Goal: Task Accomplishment & Management: Manage account settings

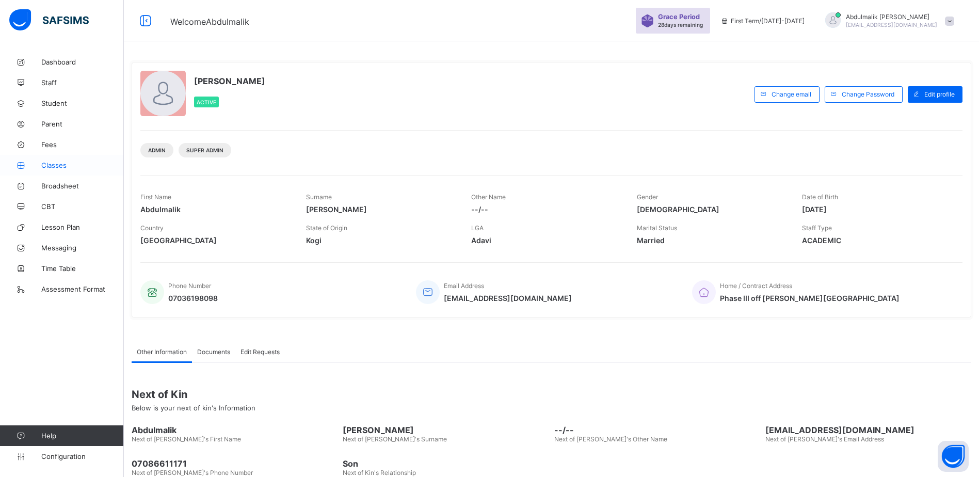
click at [57, 162] on span "Classes" at bounding box center [82, 165] width 83 height 8
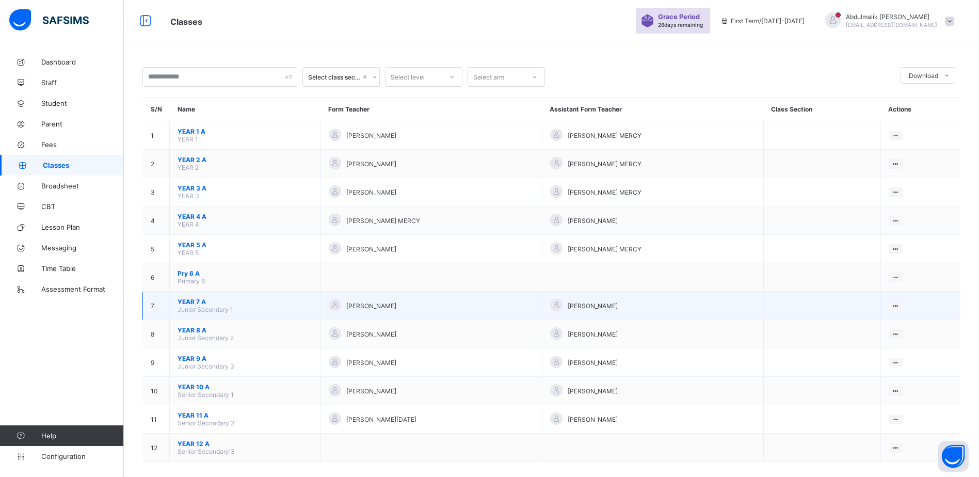
click at [188, 304] on span "YEAR 7 A" at bounding box center [245, 302] width 135 height 8
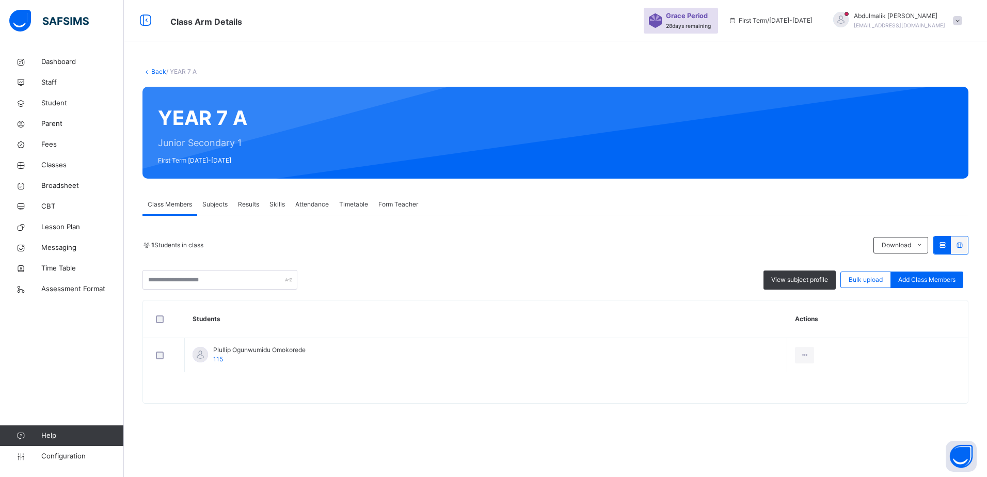
click at [183, 208] on span "Class Members" at bounding box center [170, 204] width 44 height 9
click at [53, 456] on span "Configuration" at bounding box center [82, 456] width 82 height 10
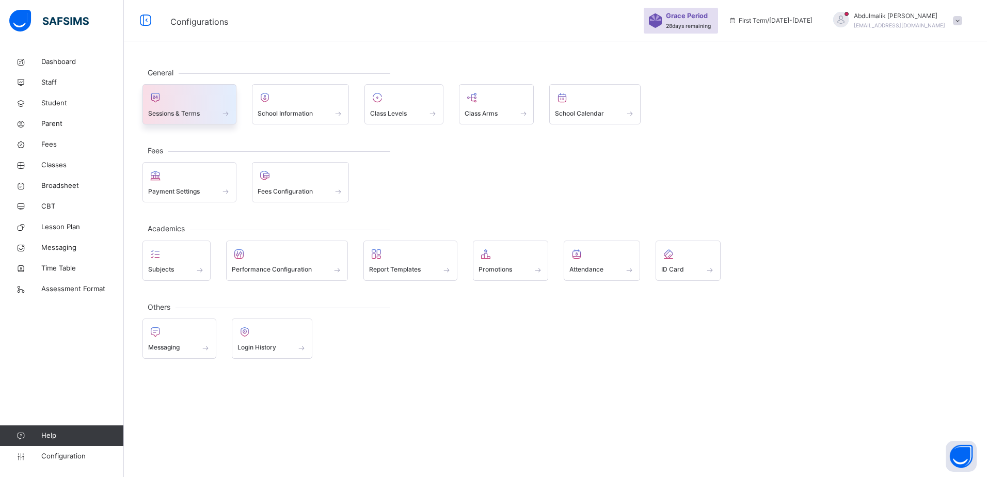
click at [206, 115] on div "Sessions & Terms" at bounding box center [189, 113] width 83 height 11
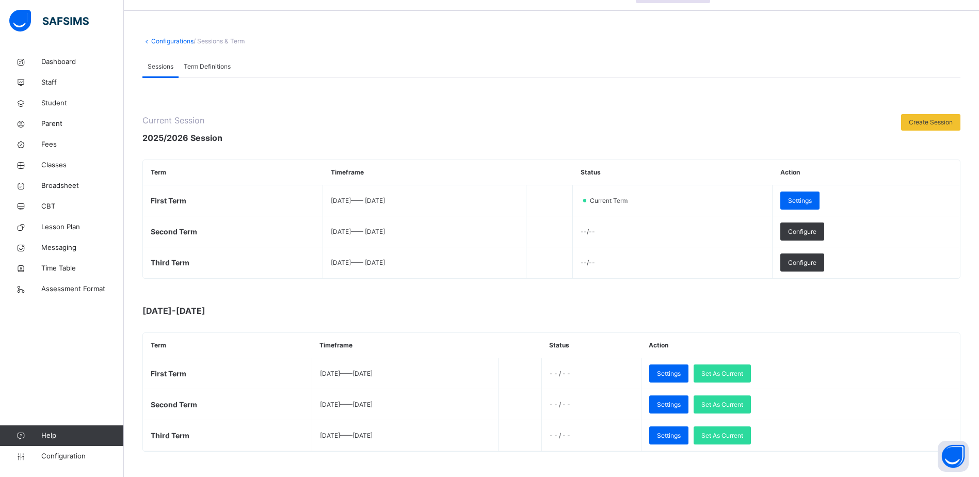
scroll to position [46, 0]
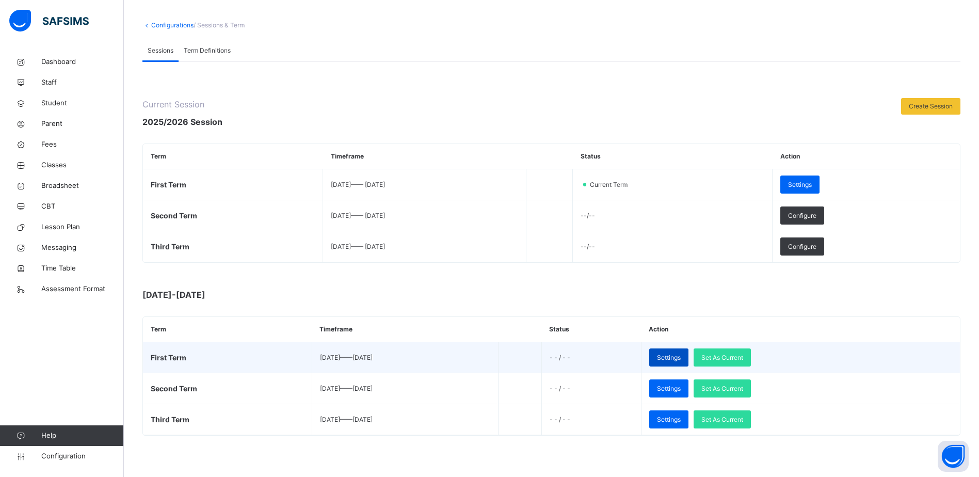
click at [681, 360] on span "Settings" at bounding box center [669, 357] width 24 height 9
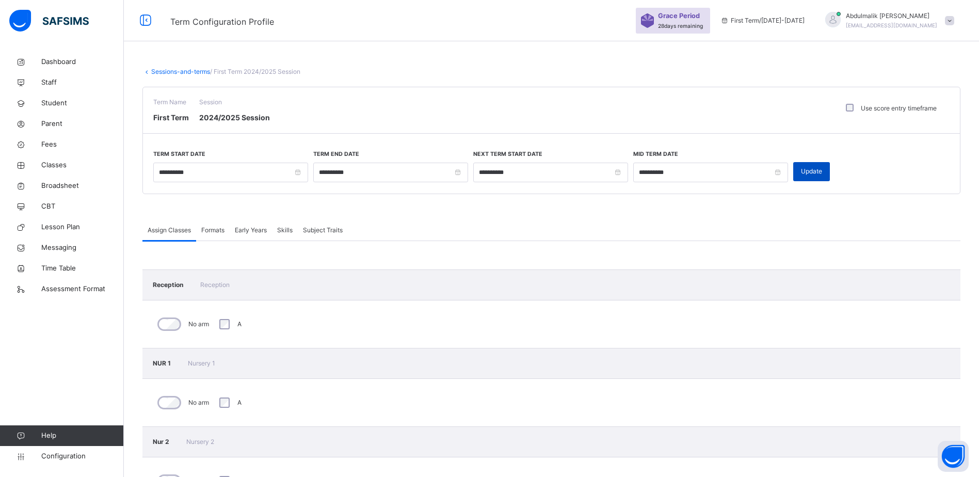
click at [804, 175] on span "Update" at bounding box center [811, 171] width 21 height 9
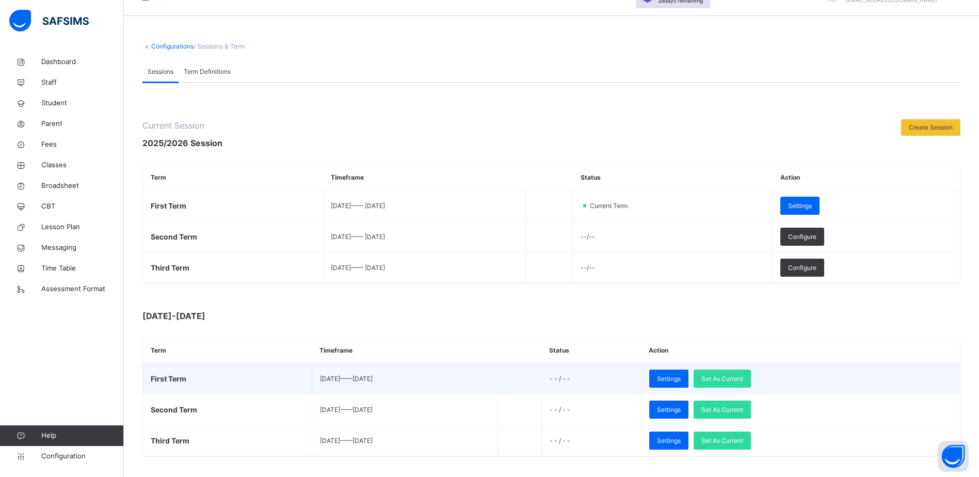
scroll to position [46, 0]
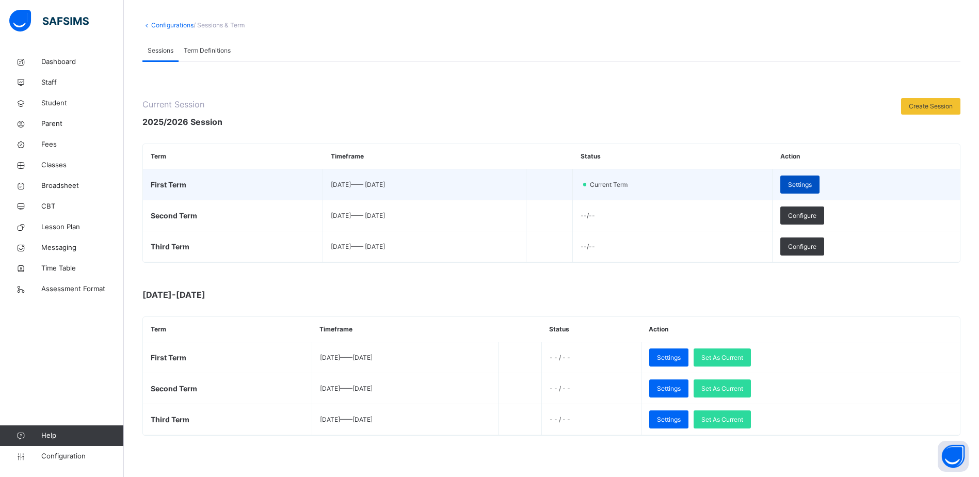
click at [812, 181] on span "Settings" at bounding box center [800, 184] width 24 height 9
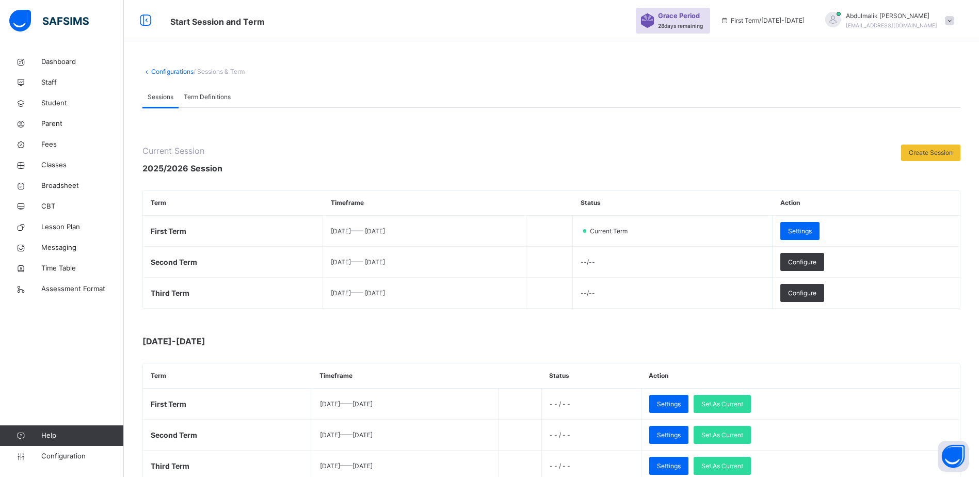
click at [217, 100] on span "Term Definitions" at bounding box center [207, 96] width 47 height 9
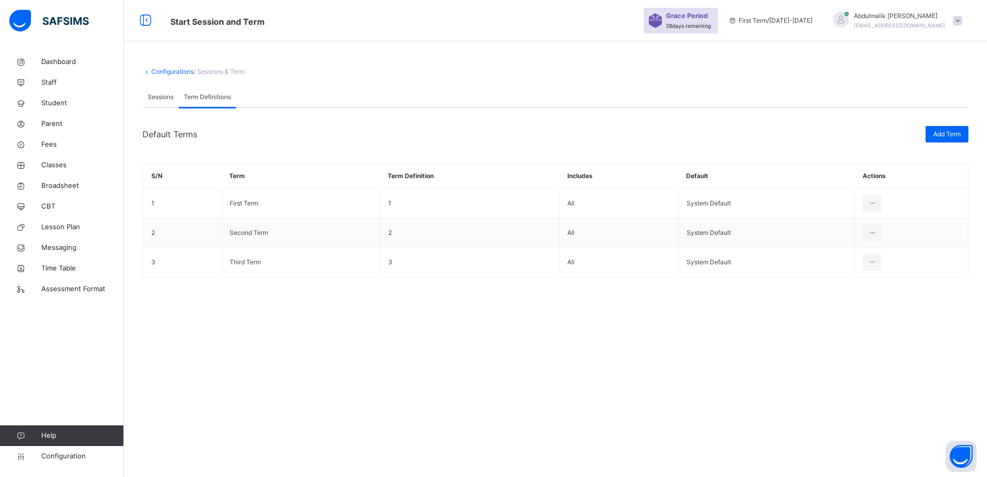
click at [172, 96] on span "Sessions" at bounding box center [161, 96] width 26 height 9
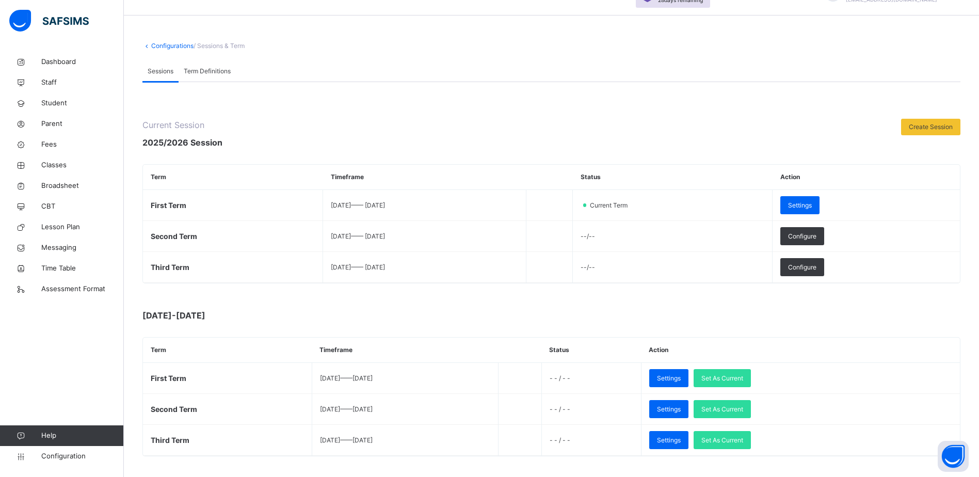
scroll to position [46, 0]
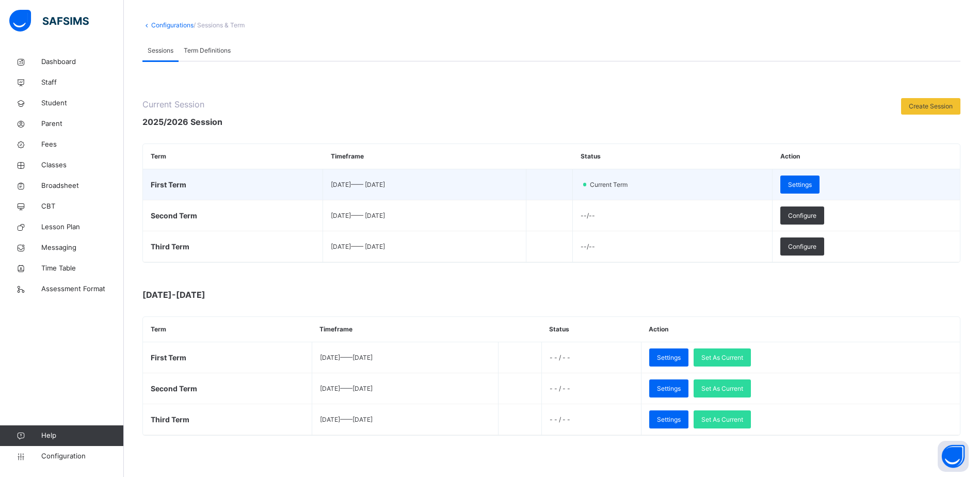
click at [392, 178] on td "2025-09-08 —— 2025-12-11" at bounding box center [424, 184] width 203 height 31
click at [385, 188] on span "2025-09-08 —— 2025-12-11" at bounding box center [358, 185] width 54 height 8
click at [820, 182] on div "Settings" at bounding box center [799, 184] width 39 height 18
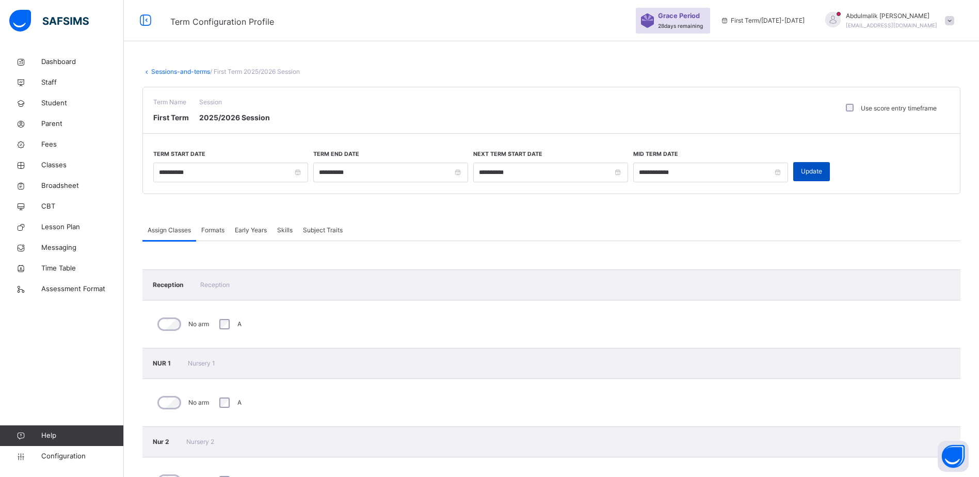
click at [824, 175] on div "Update" at bounding box center [811, 171] width 37 height 19
click at [164, 70] on link "Sessions-and-terms" at bounding box center [180, 72] width 59 height 8
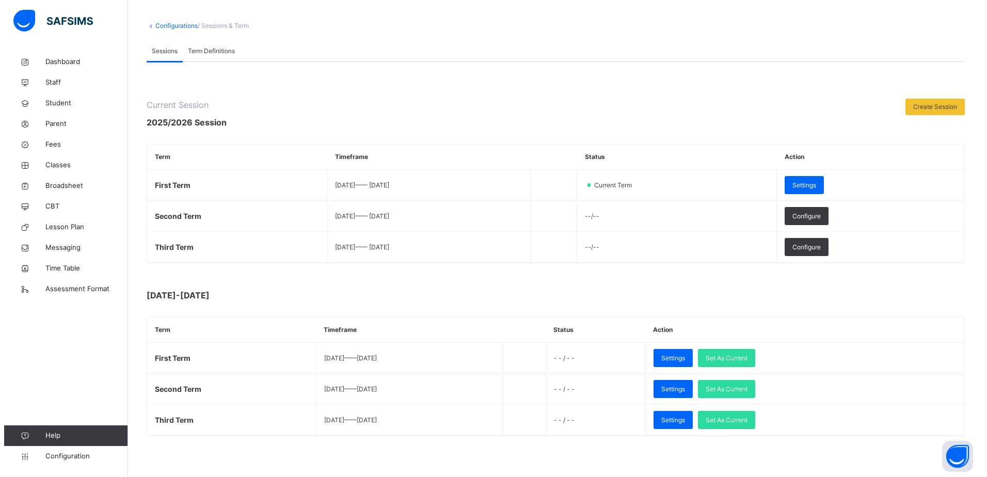
scroll to position [46, 0]
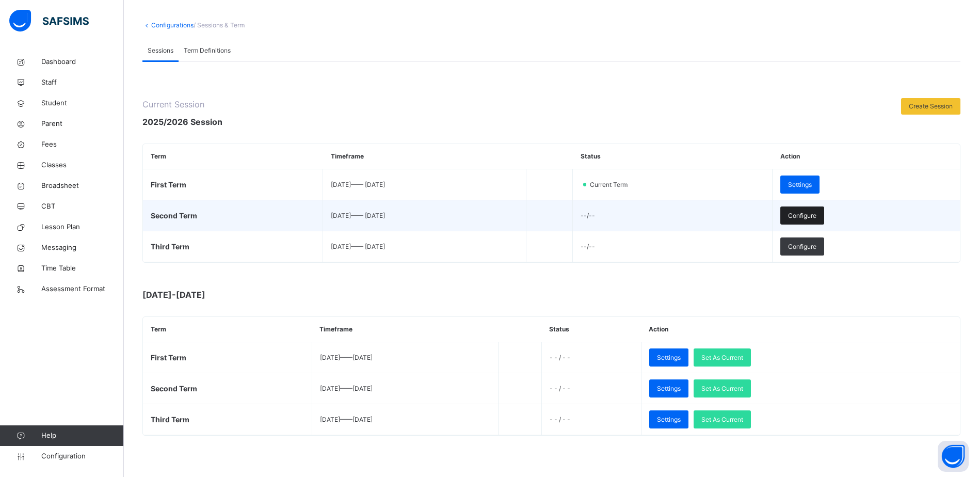
click at [816, 215] on span "Configure" at bounding box center [802, 215] width 28 height 9
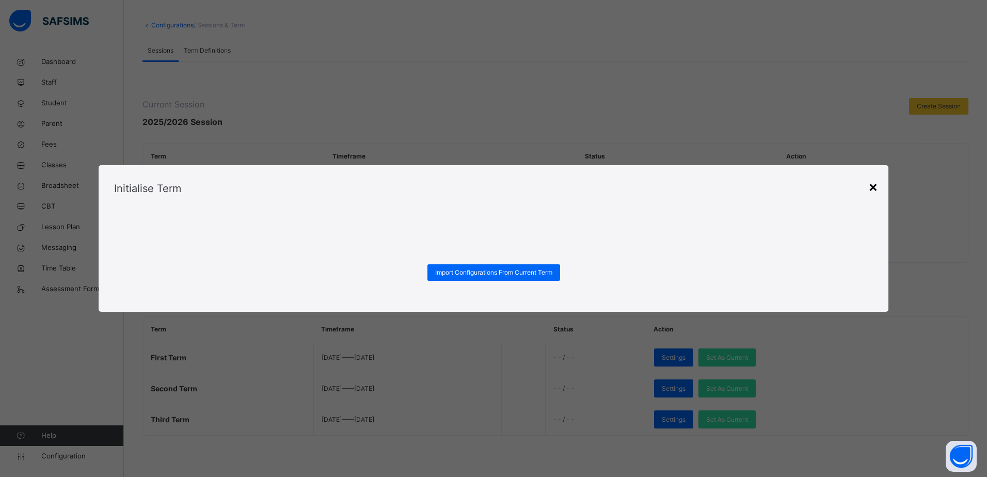
click at [869, 187] on div "×" at bounding box center [873, 186] width 10 height 22
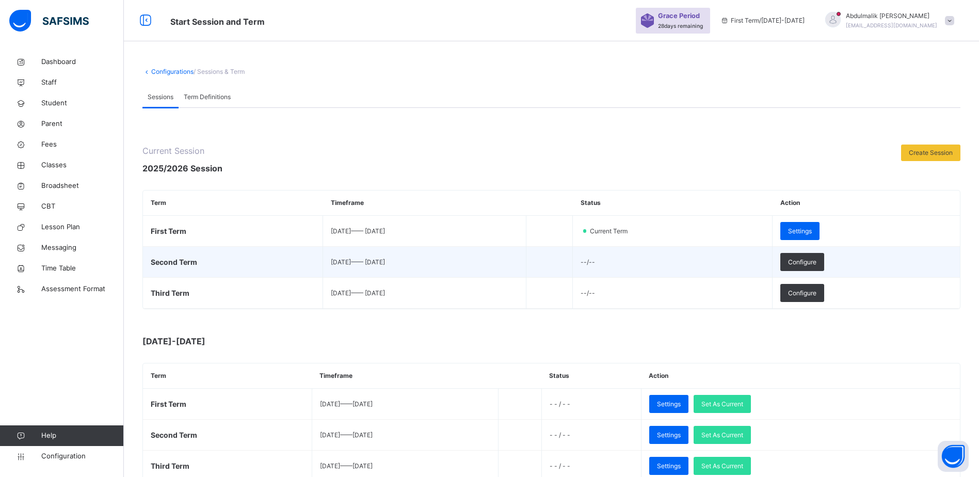
click at [453, 270] on td "2026-01-04 —— 2026-03-26" at bounding box center [424, 262] width 203 height 31
click at [625, 260] on td "--/--" at bounding box center [673, 262] width 200 height 31
click at [649, 260] on td "--/--" at bounding box center [673, 262] width 200 height 31
click at [824, 268] on div "Configure" at bounding box center [802, 262] width 44 height 18
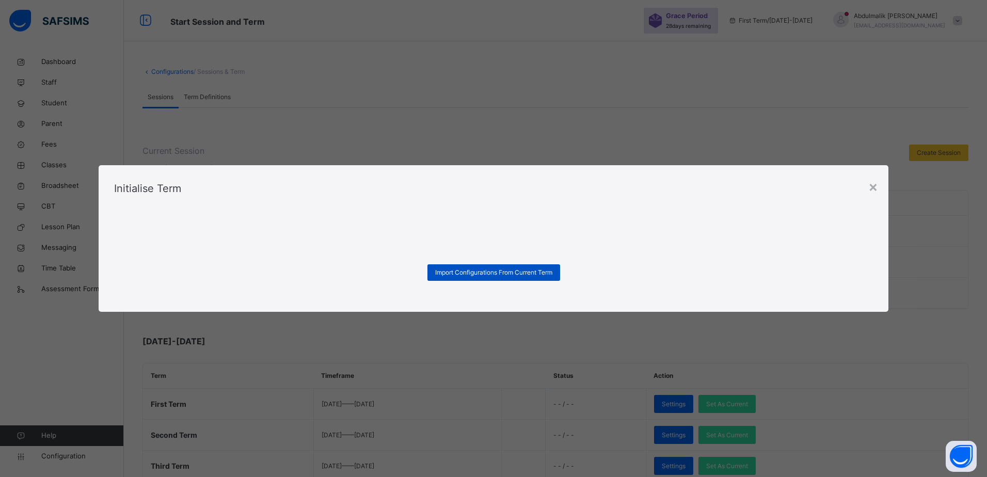
click at [447, 270] on span "Import Configurations From Current Term" at bounding box center [493, 272] width 117 height 9
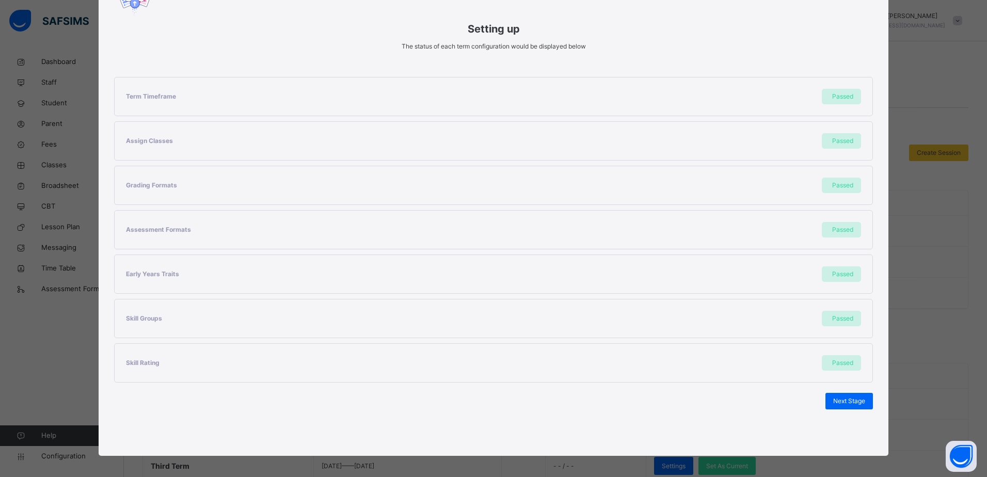
scroll to position [134, 0]
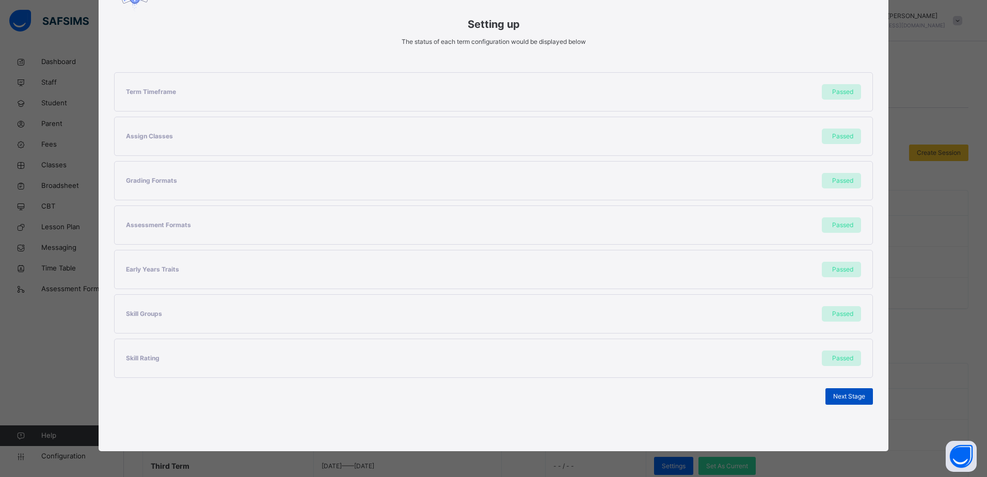
click at [838, 399] on span "Next Stage" at bounding box center [849, 396] width 32 height 9
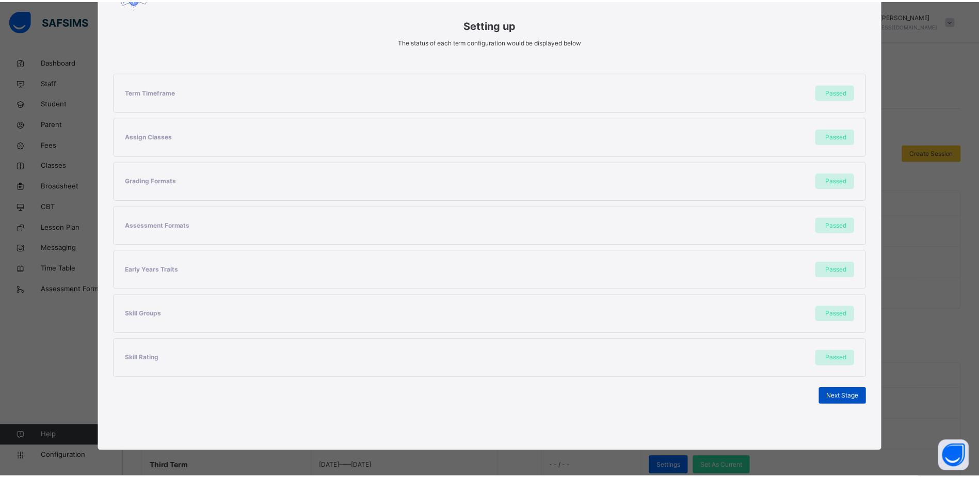
scroll to position [0, 0]
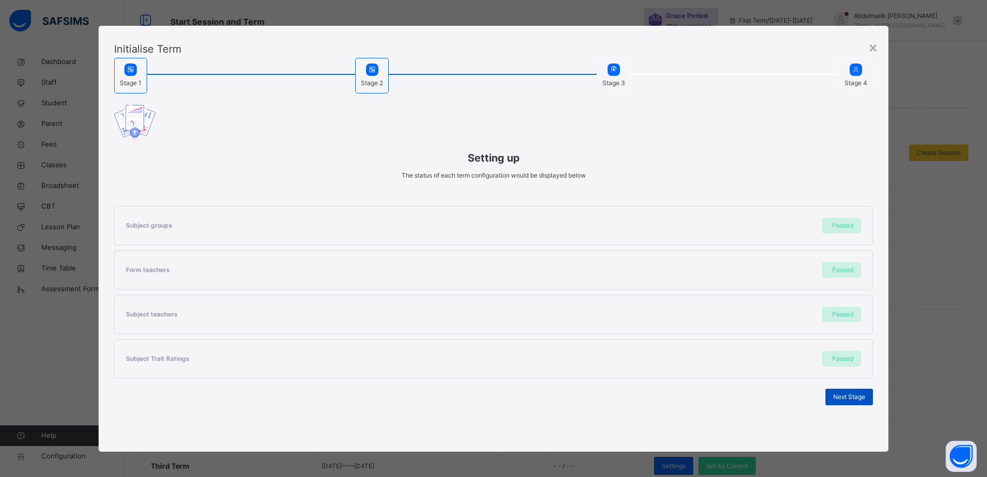
click at [836, 403] on div "Next Stage" at bounding box center [848, 397] width 47 height 17
click at [837, 400] on span "Next Stage" at bounding box center [849, 396] width 32 height 9
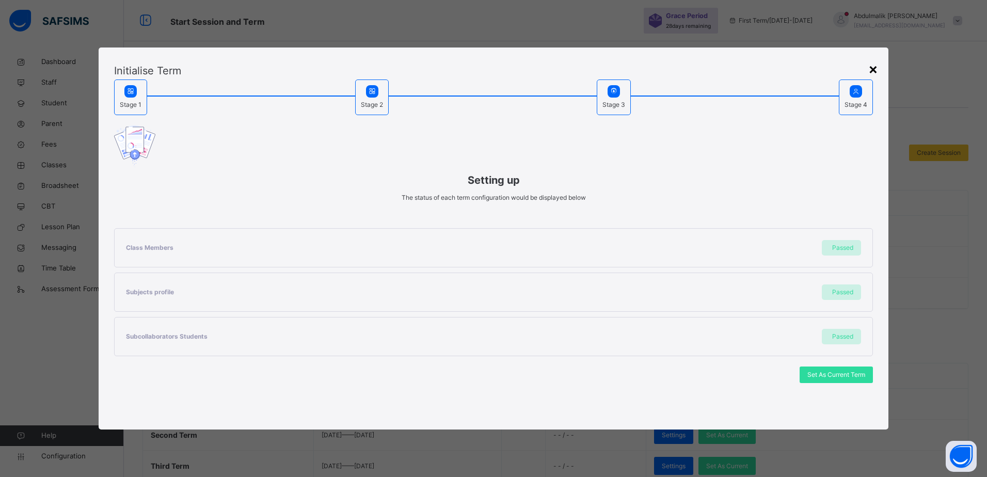
click at [872, 69] on div "×" at bounding box center [873, 69] width 10 height 22
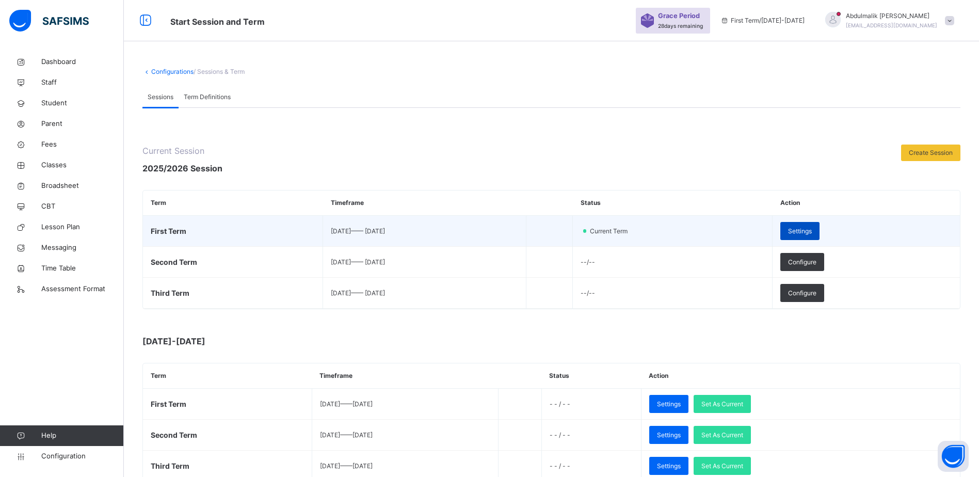
click at [812, 233] on span "Settings" at bounding box center [800, 231] width 24 height 9
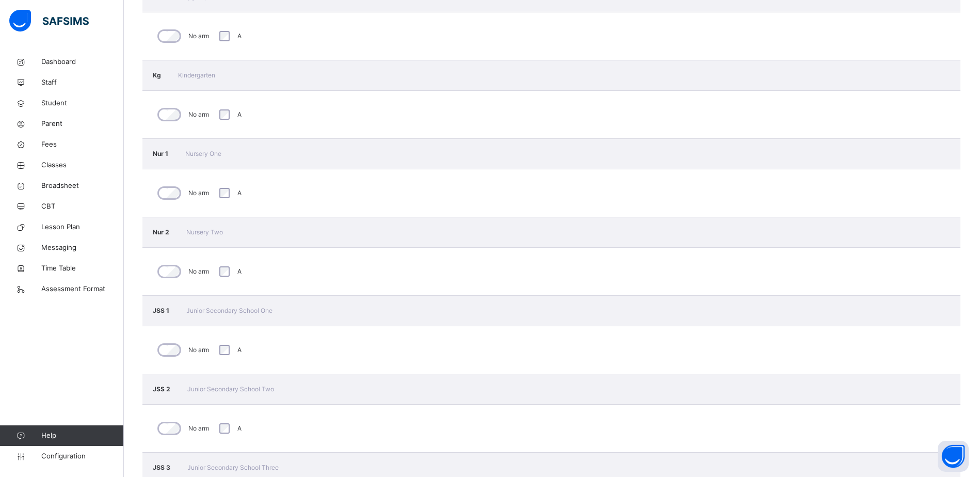
scroll to position [1534, 0]
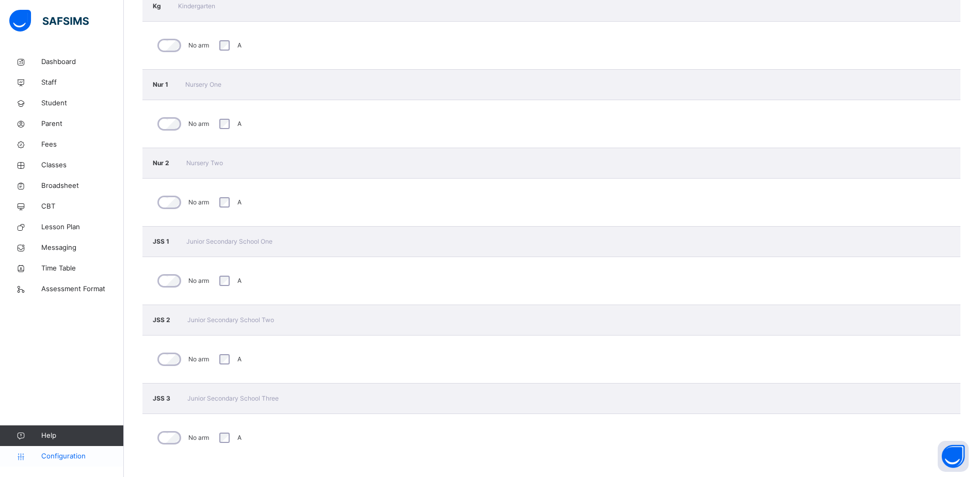
click at [65, 458] on span "Configuration" at bounding box center [82, 456] width 82 height 10
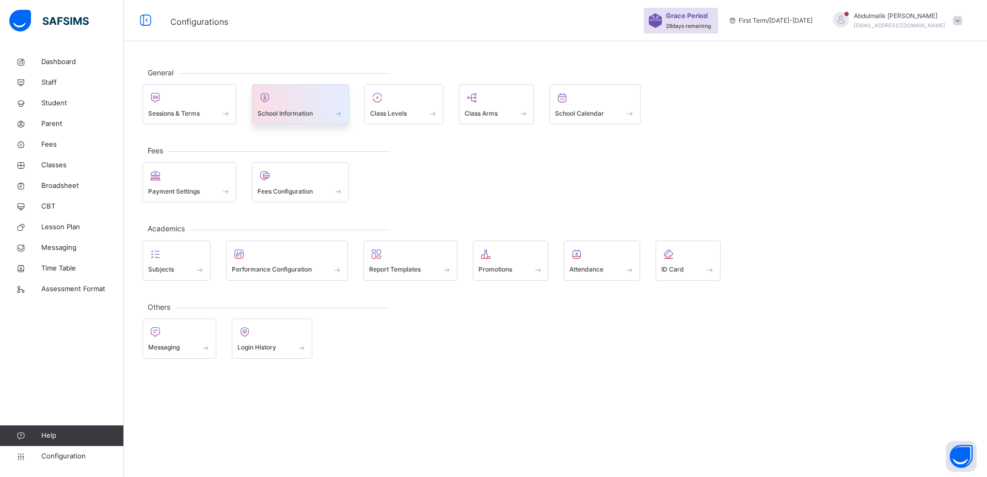
click at [308, 107] on span at bounding box center [301, 106] width 86 height 3
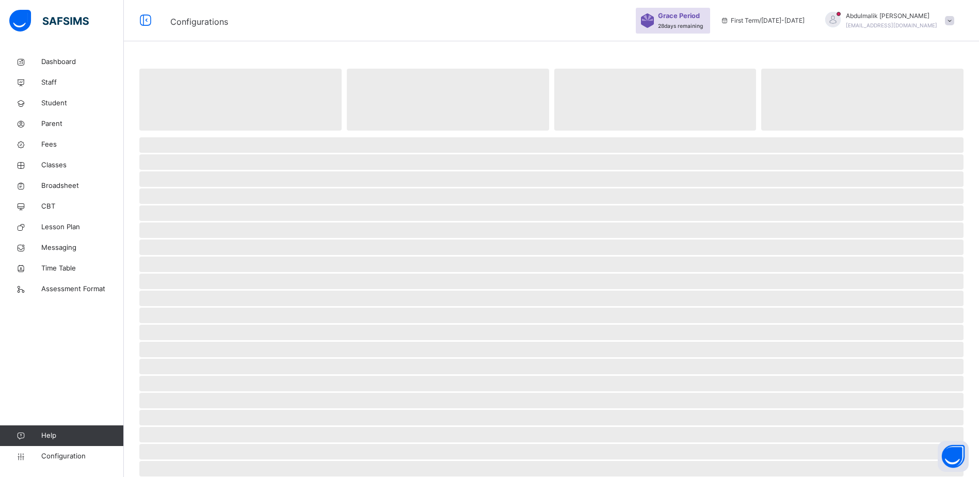
select select "**"
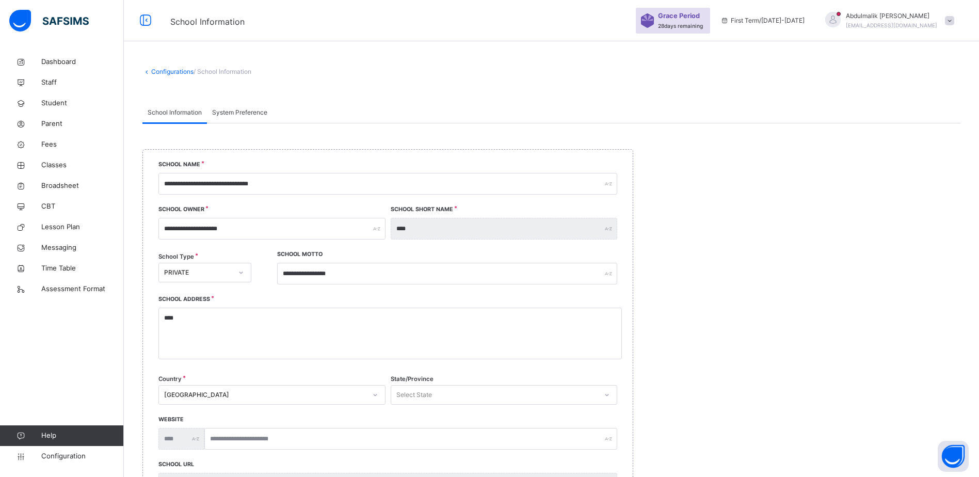
click at [160, 69] on link "Configurations" at bounding box center [172, 72] width 42 height 8
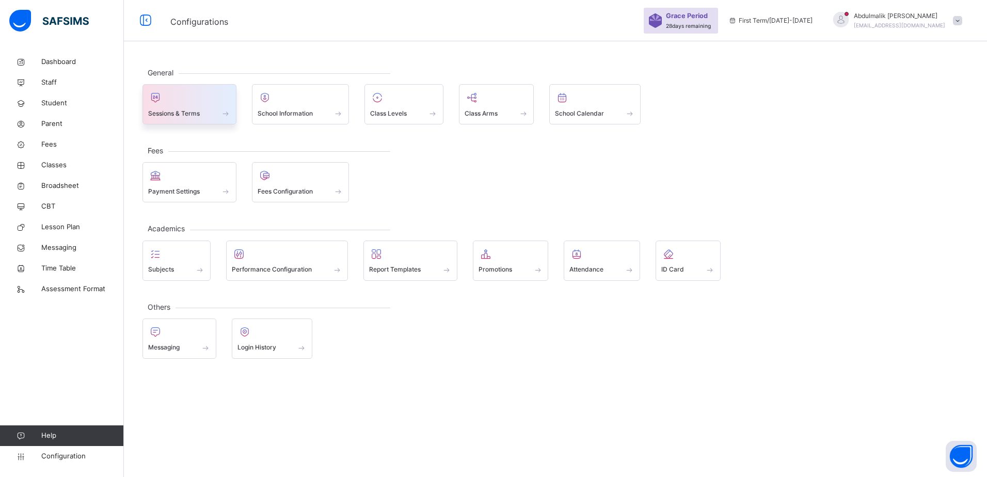
click at [200, 112] on span "Sessions & Terms" at bounding box center [174, 113] width 52 height 9
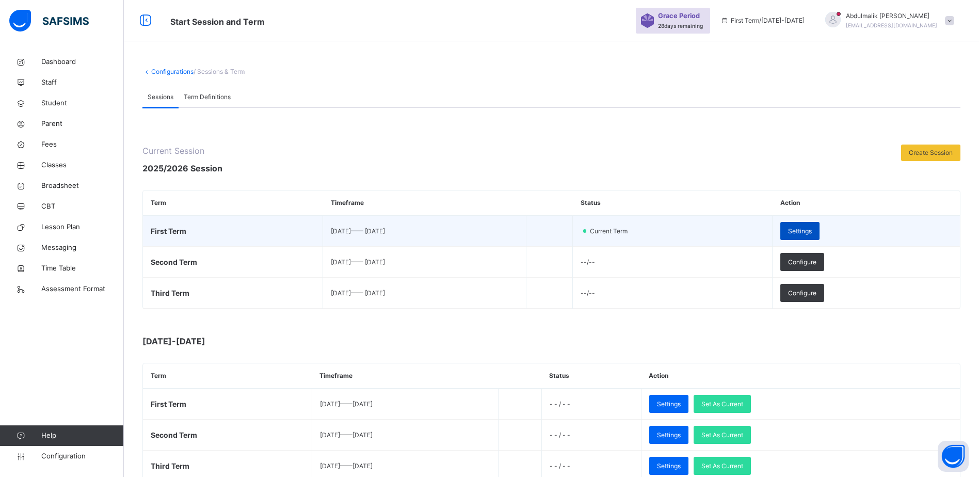
click at [812, 232] on span "Settings" at bounding box center [800, 231] width 24 height 9
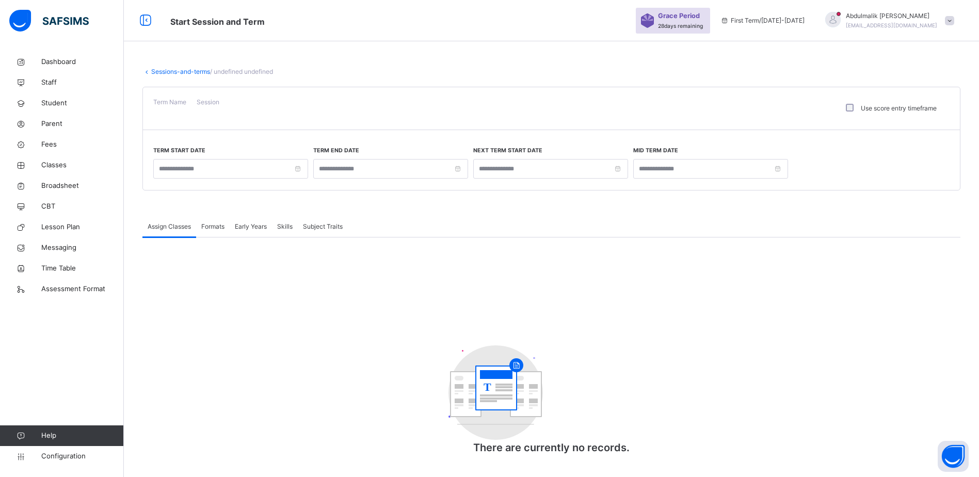
type input "**********"
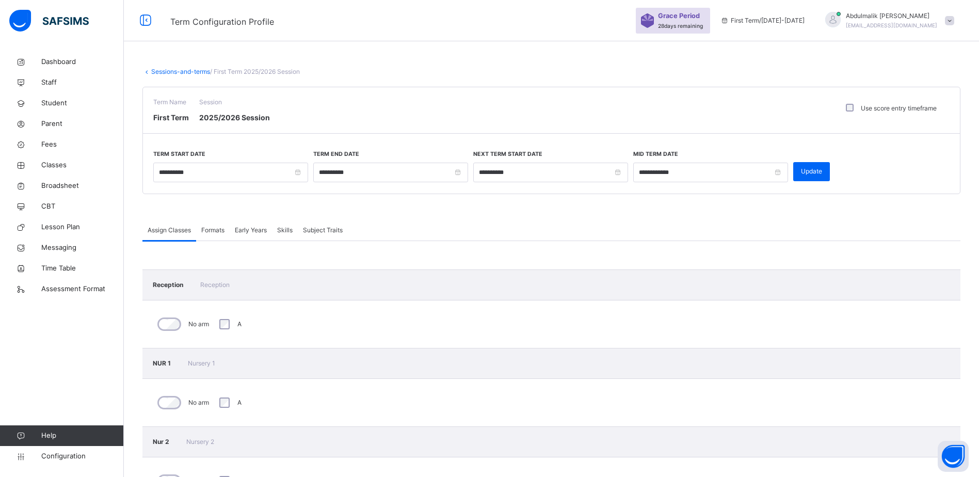
click at [219, 231] on span "Formats" at bounding box center [212, 230] width 23 height 9
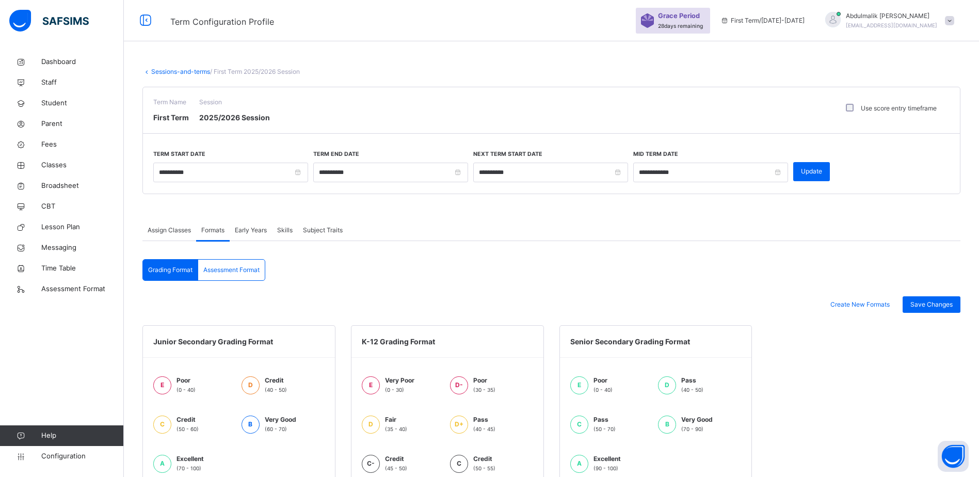
click at [267, 231] on span "Early Years" at bounding box center [251, 230] width 32 height 9
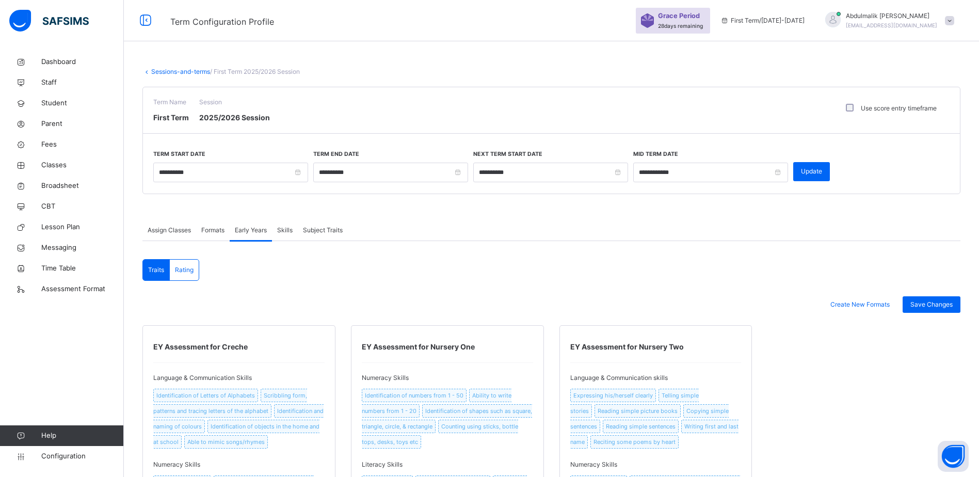
click at [286, 231] on span "Skills" at bounding box center [284, 230] width 15 height 9
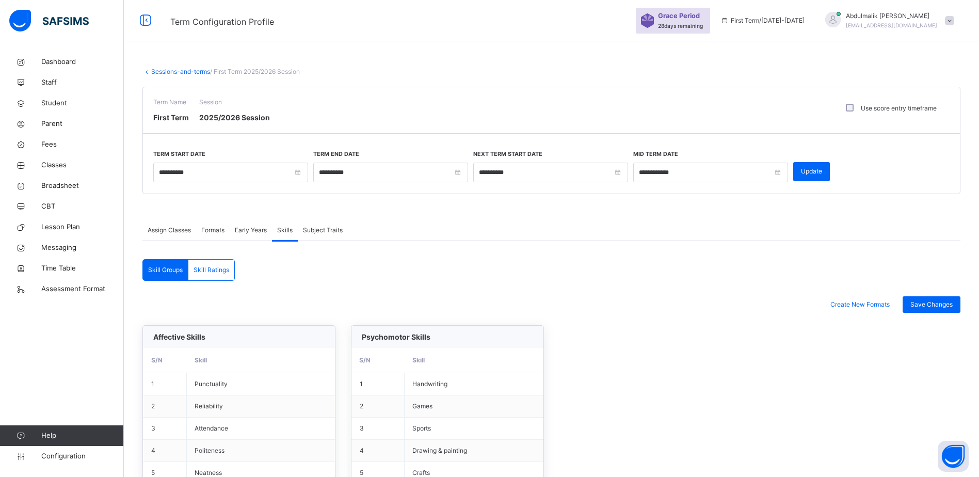
click at [330, 235] on div "Subject Traits" at bounding box center [323, 230] width 50 height 21
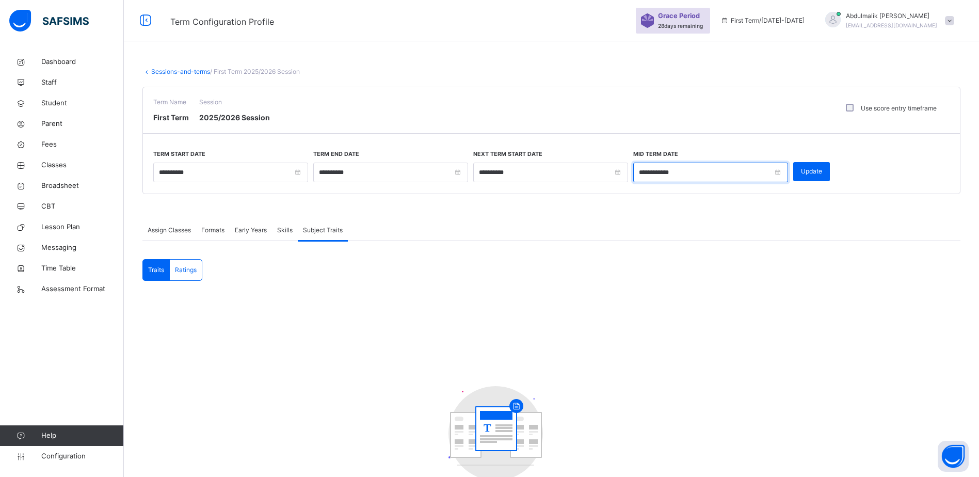
click at [778, 171] on input "**********" at bounding box center [710, 173] width 155 height 20
click at [758, 195] on link at bounding box center [759, 194] width 8 height 18
click at [681, 258] on div "13" at bounding box center [681, 258] width 13 height 13
type input "**********"
click at [803, 169] on span "Update" at bounding box center [811, 171] width 21 height 9
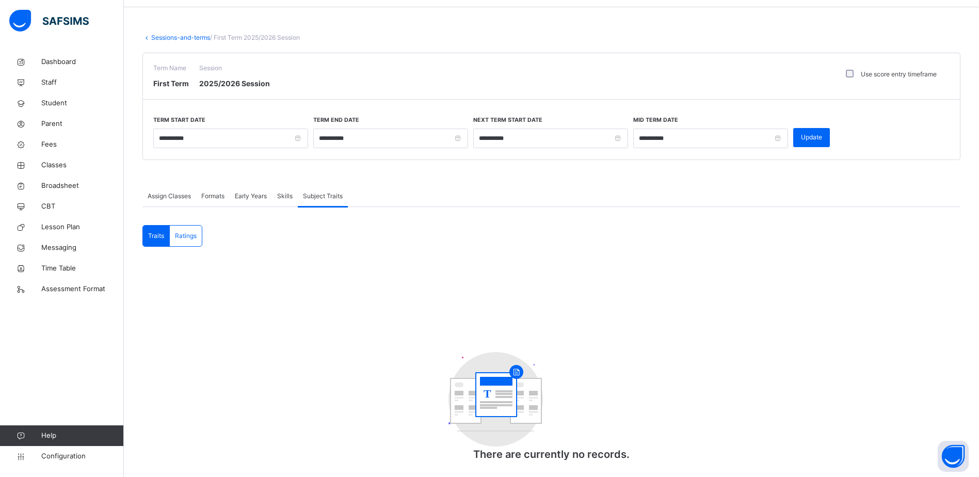
scroll to position [51, 0]
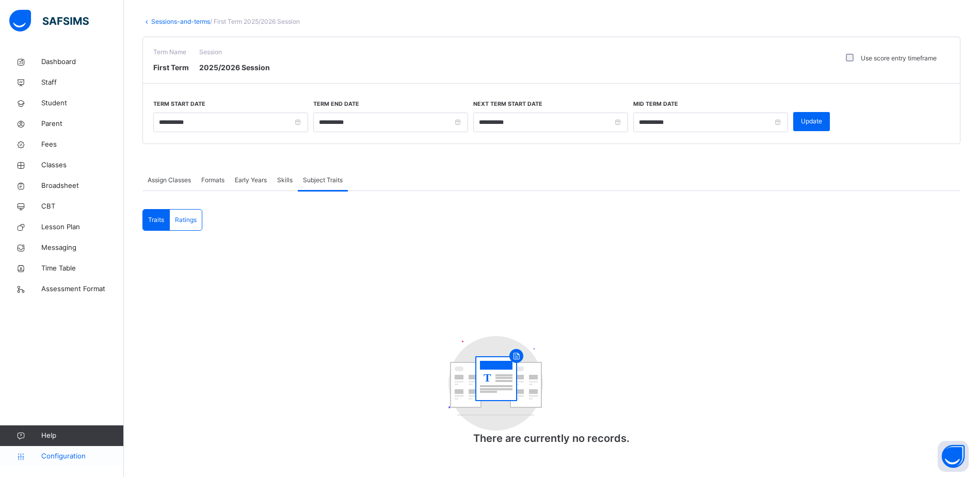
click at [77, 458] on span "Configuration" at bounding box center [82, 456] width 82 height 10
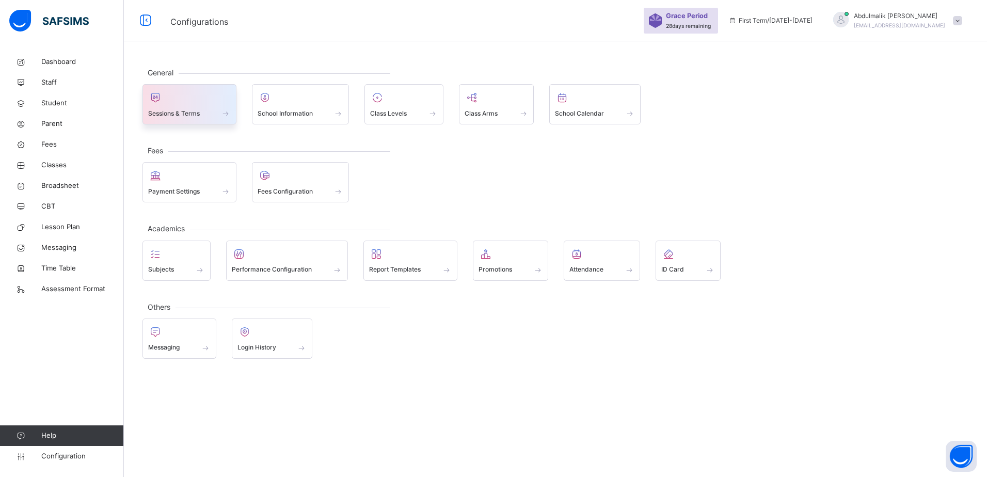
click at [197, 106] on span at bounding box center [189, 106] width 83 height 3
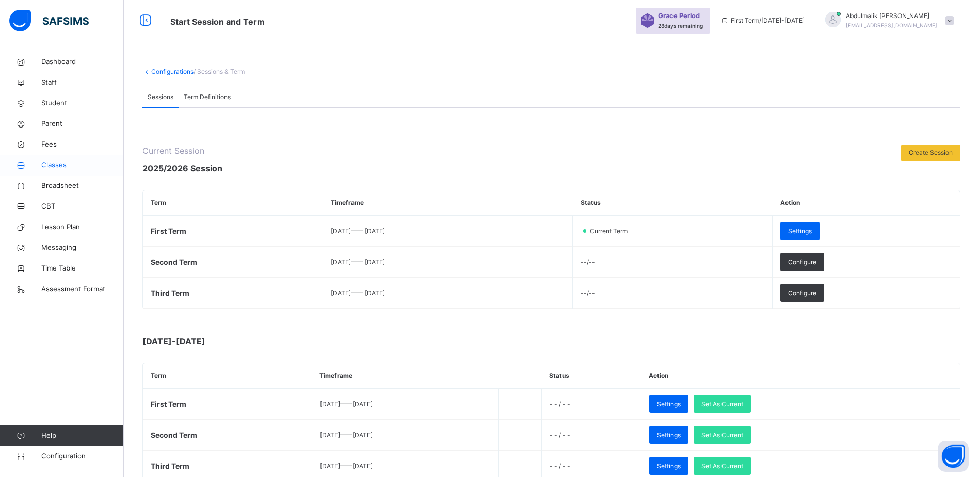
click at [59, 164] on span "Classes" at bounding box center [82, 165] width 83 height 10
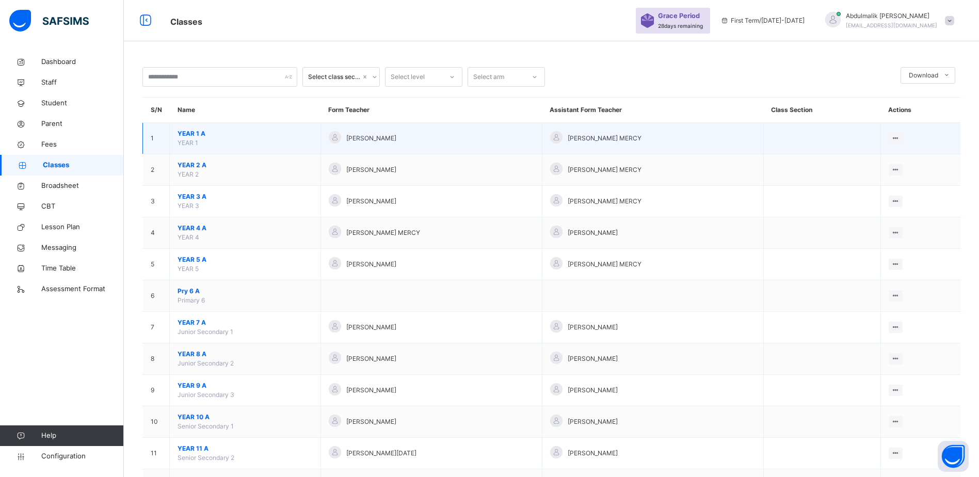
click at [202, 133] on span "YEAR 1 A" at bounding box center [245, 133] width 135 height 9
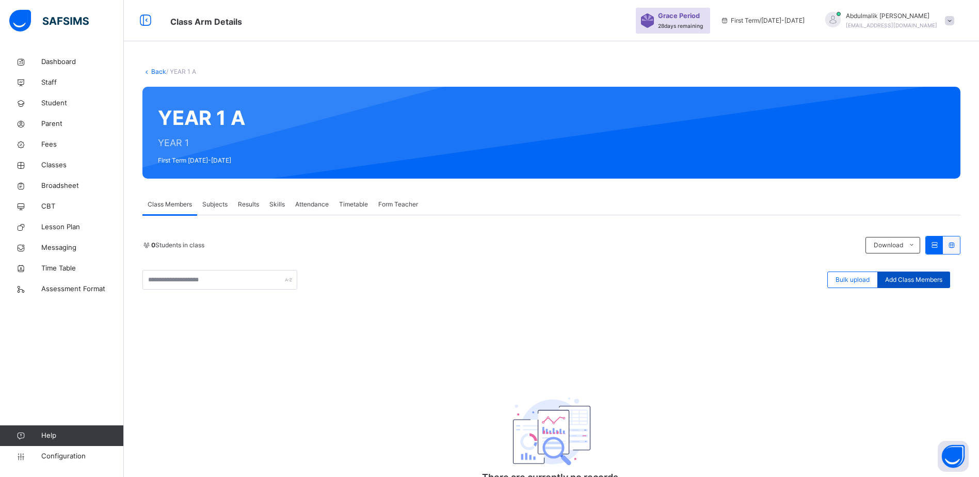
click at [937, 279] on span "Add Class Members" at bounding box center [913, 279] width 57 height 9
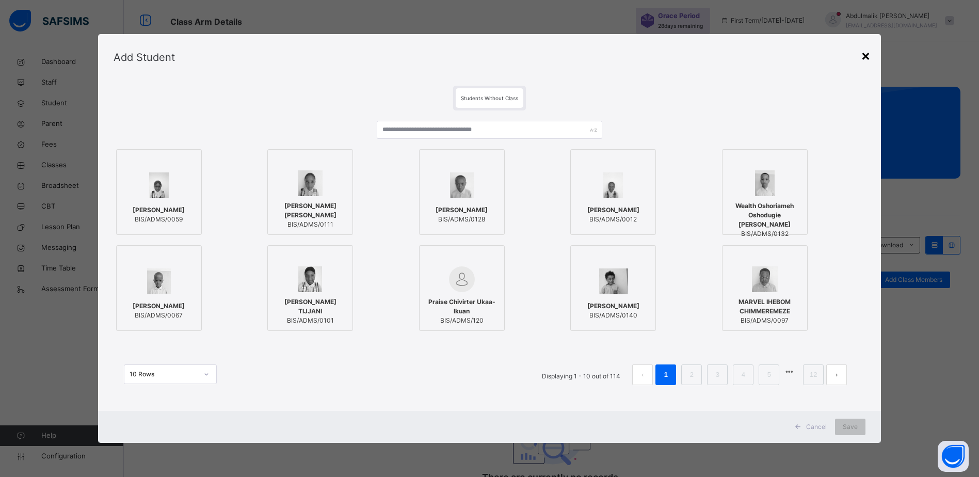
click at [871, 57] on div "×" at bounding box center [866, 55] width 10 height 22
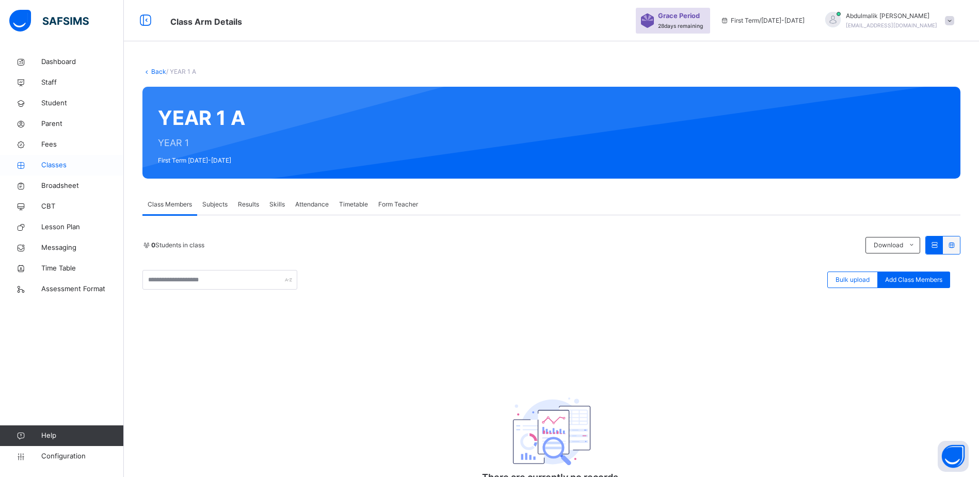
click at [59, 166] on span "Classes" at bounding box center [82, 165] width 83 height 10
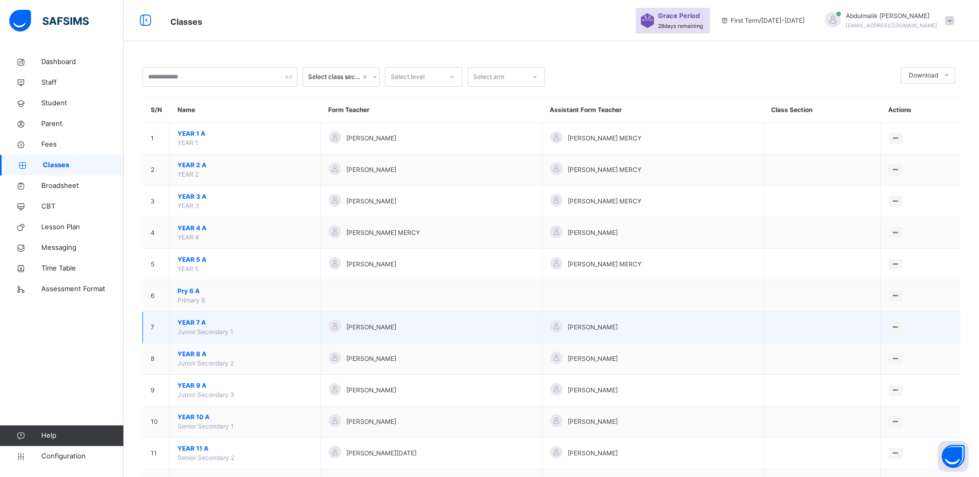
click at [190, 329] on span "Junior Secondary 1" at bounding box center [206, 332] width 56 height 8
click at [195, 321] on span "YEAR 7 A" at bounding box center [245, 322] width 135 height 9
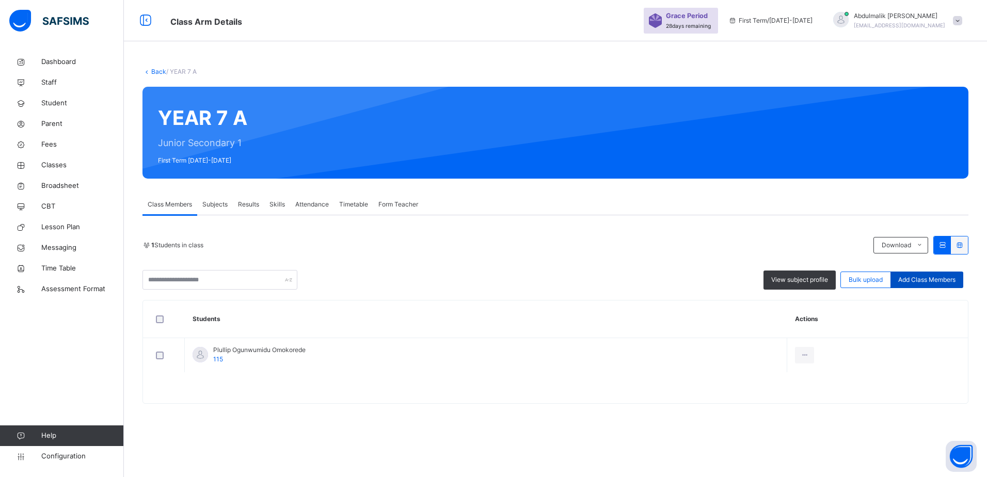
click at [916, 280] on span "Add Class Members" at bounding box center [926, 279] width 57 height 9
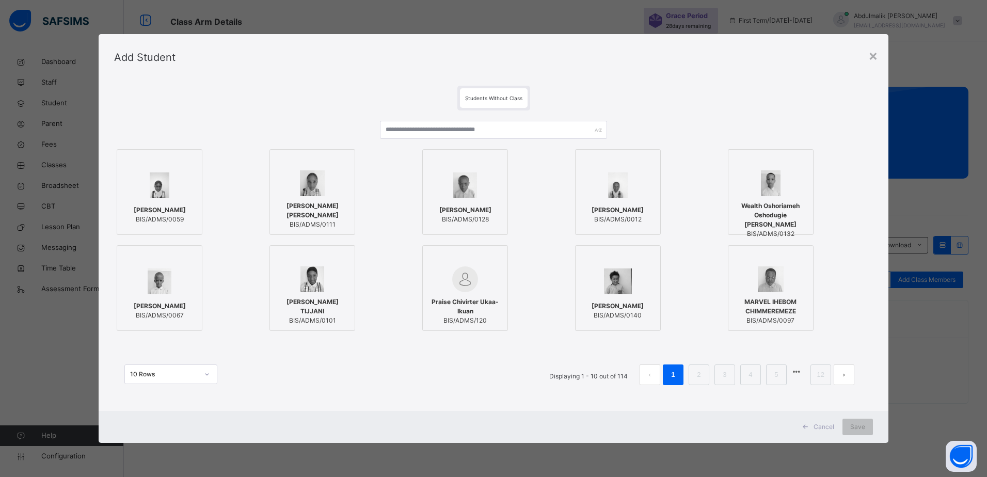
click at [694, 375] on link "2" at bounding box center [699, 374] width 10 height 13
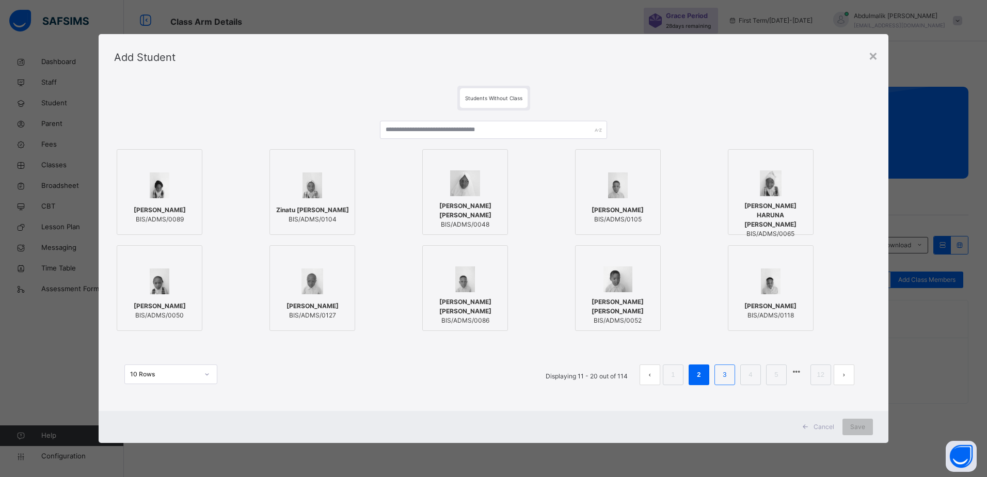
click at [727, 375] on link "3" at bounding box center [724, 374] width 10 height 13
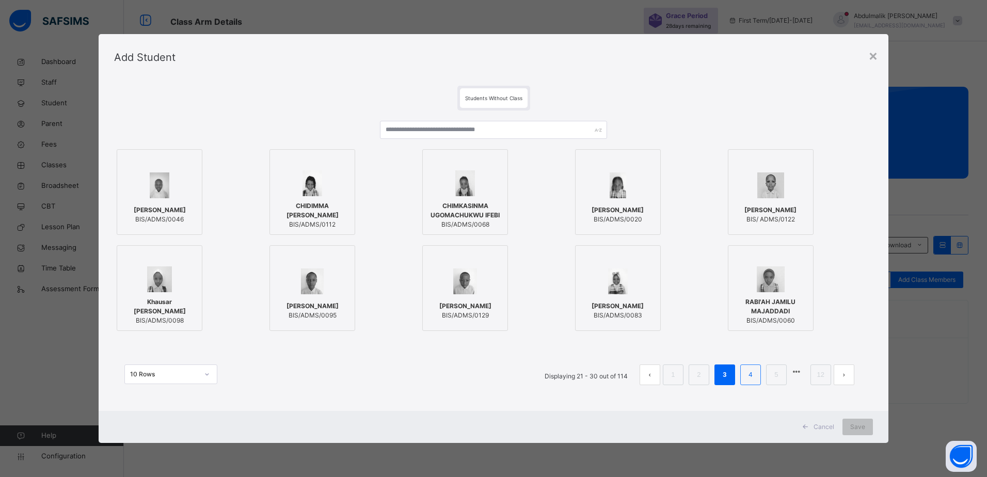
click at [756, 375] on li "4" at bounding box center [750, 374] width 21 height 21
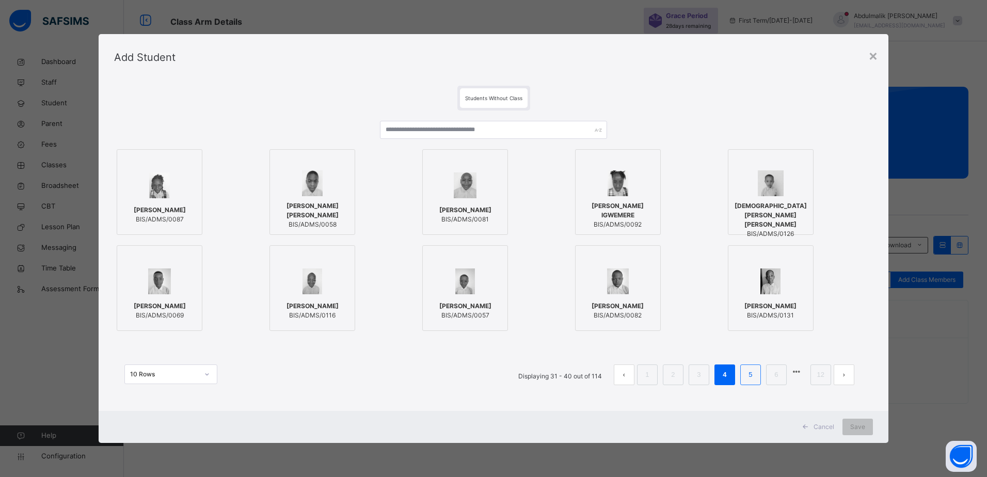
click at [747, 376] on link "5" at bounding box center [750, 374] width 10 height 13
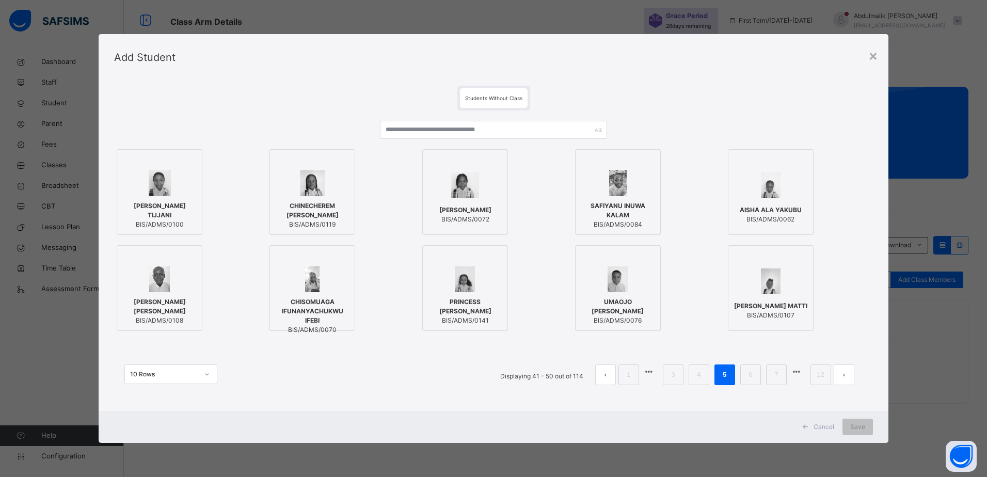
click at [820, 428] on span "Cancel" at bounding box center [823, 426] width 21 height 9
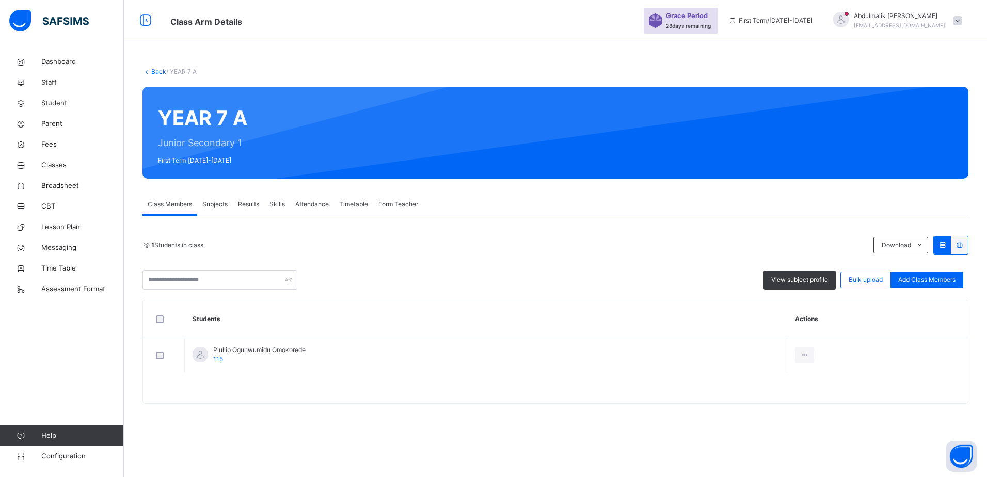
click at [219, 206] on span "Subjects" at bounding box center [214, 204] width 25 height 9
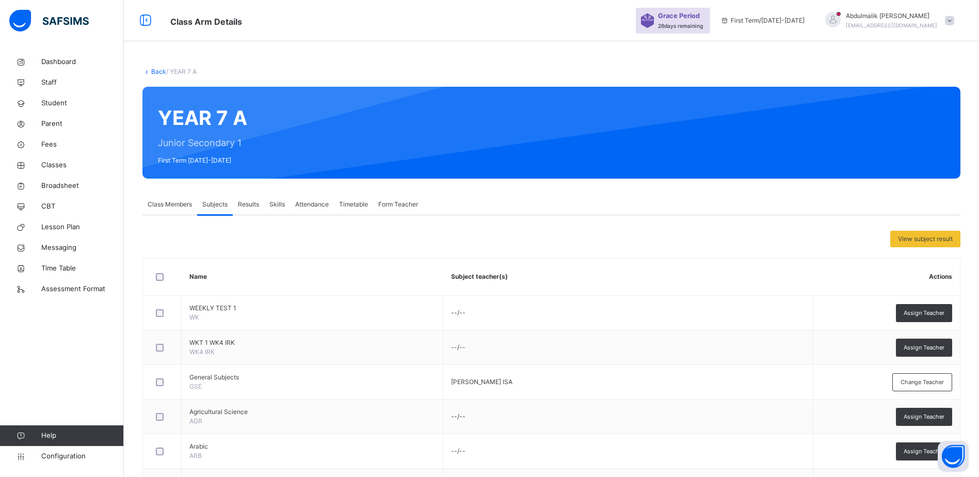
click at [171, 199] on div "Class Members" at bounding box center [169, 204] width 55 height 21
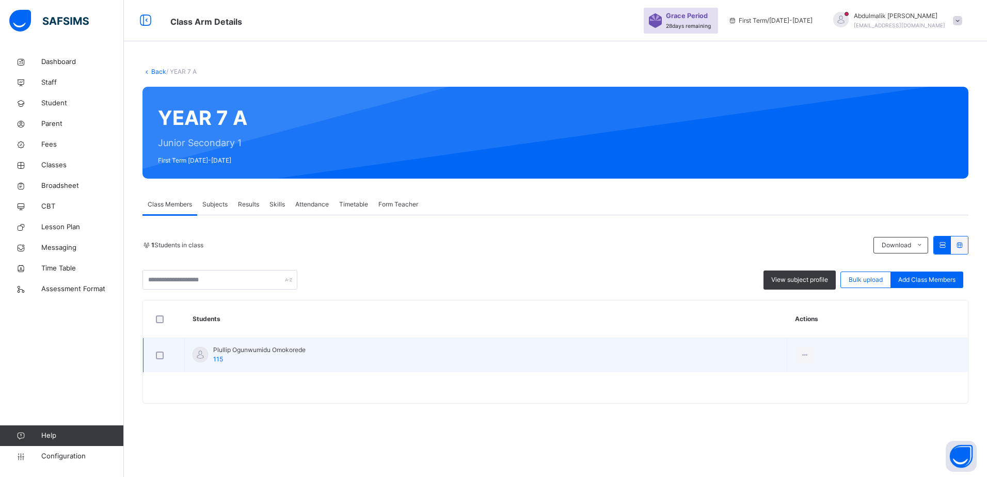
click at [241, 359] on div "Plullip Ogunwumidu Omokorede 115" at bounding box center [259, 354] width 92 height 19
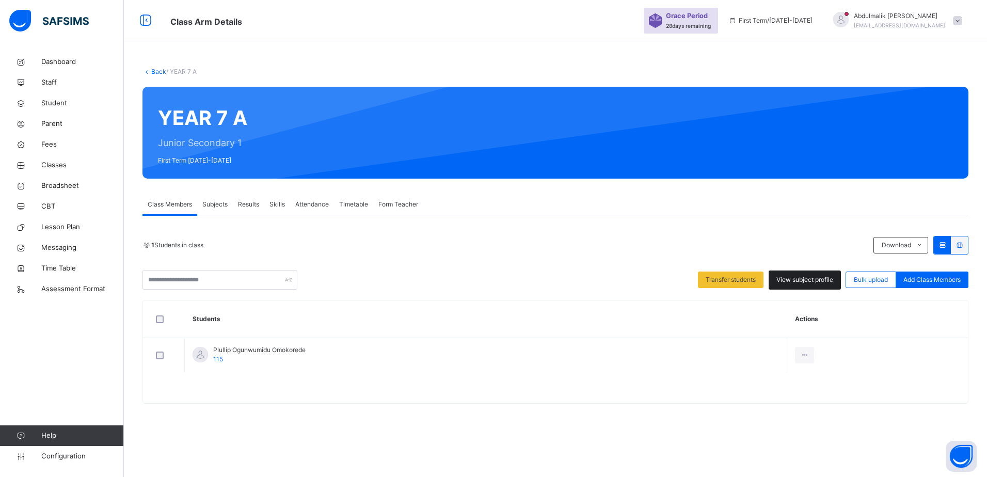
click at [800, 284] on span "View subject profile" at bounding box center [804, 279] width 57 height 9
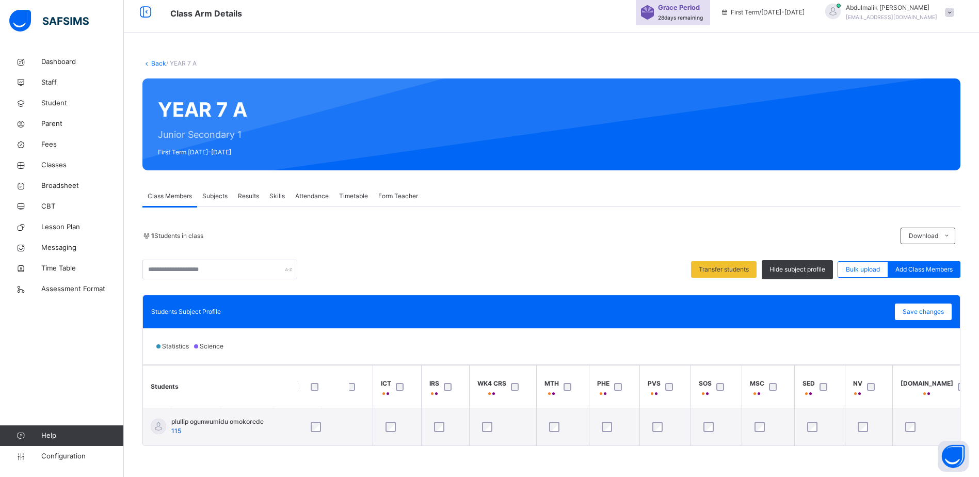
scroll to position [0, 844]
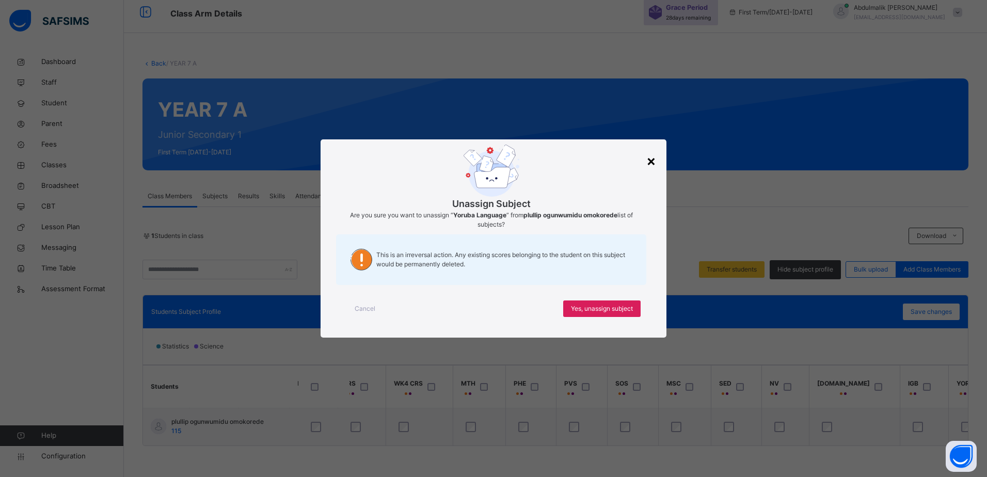
click at [651, 158] on div "×" at bounding box center [651, 161] width 10 height 22
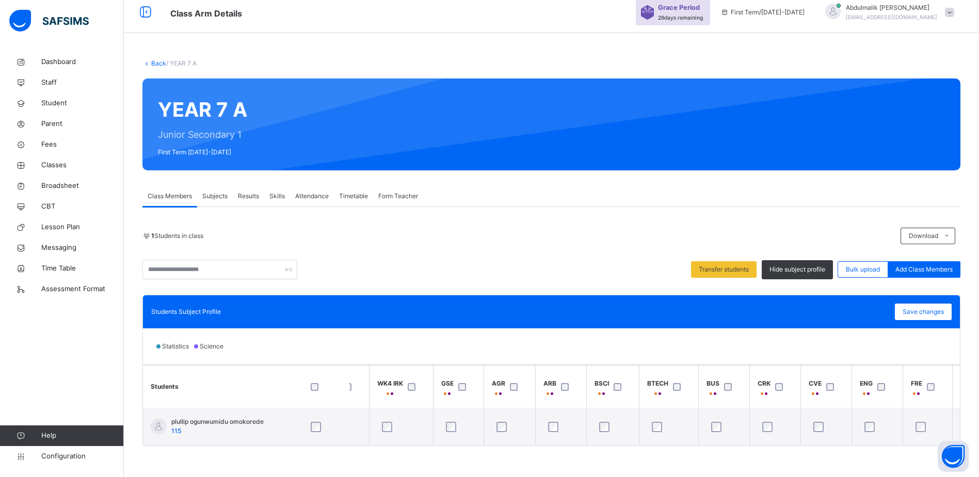
scroll to position [0, 0]
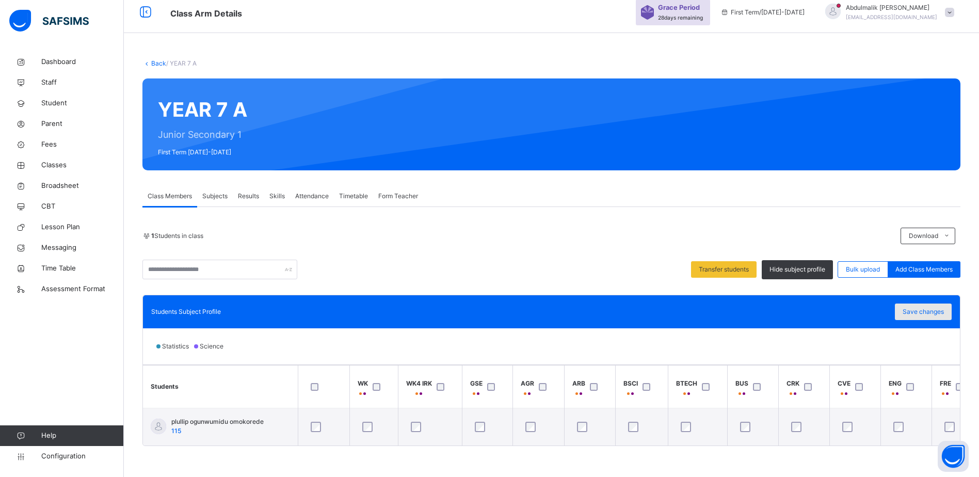
click at [921, 307] on span "Save changes" at bounding box center [923, 311] width 41 height 9
click at [210, 191] on span "Subjects" at bounding box center [214, 195] width 25 height 9
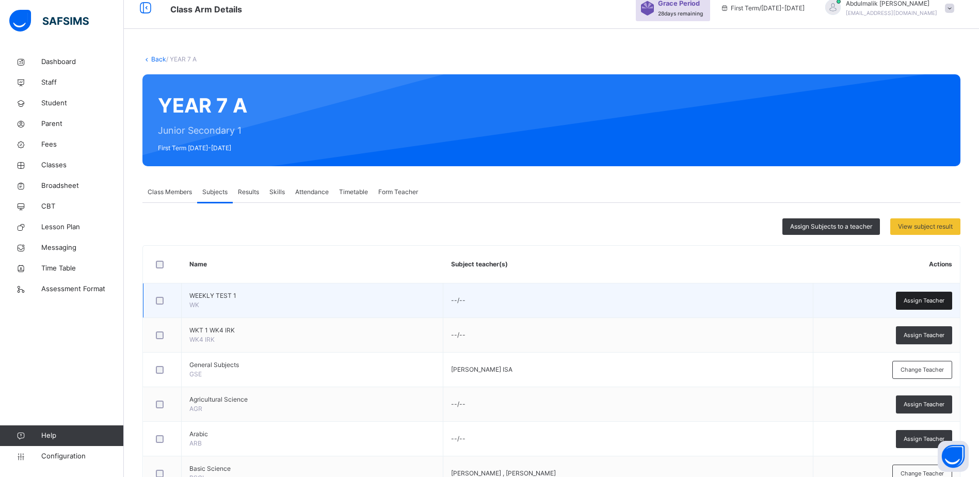
click at [922, 301] on span "Assign Teacher" at bounding box center [924, 300] width 41 height 9
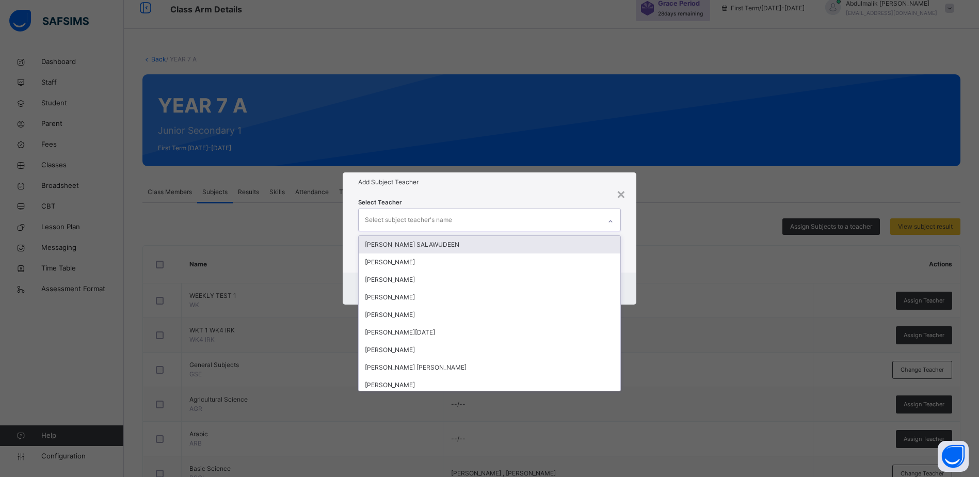
click at [603, 223] on div at bounding box center [611, 221] width 18 height 17
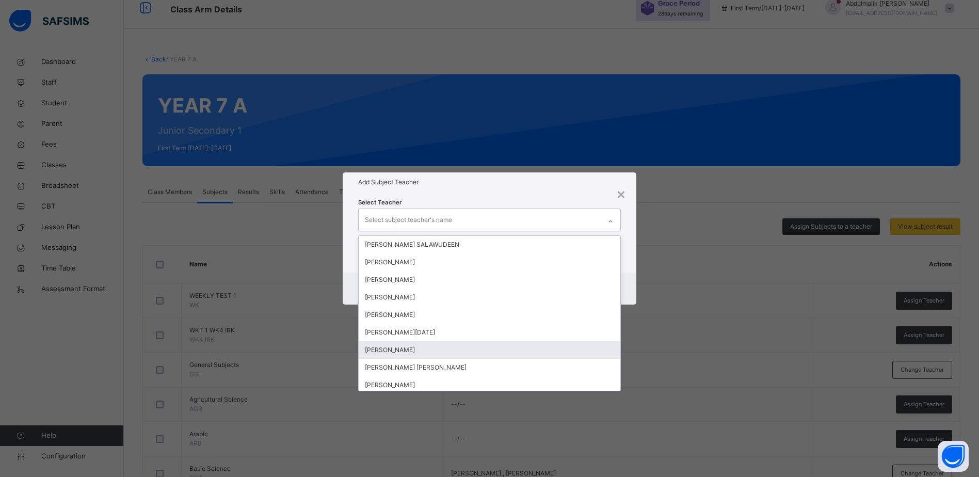
click at [409, 351] on div "YASIR Muazu ALIYU" at bounding box center [490, 350] width 262 height 18
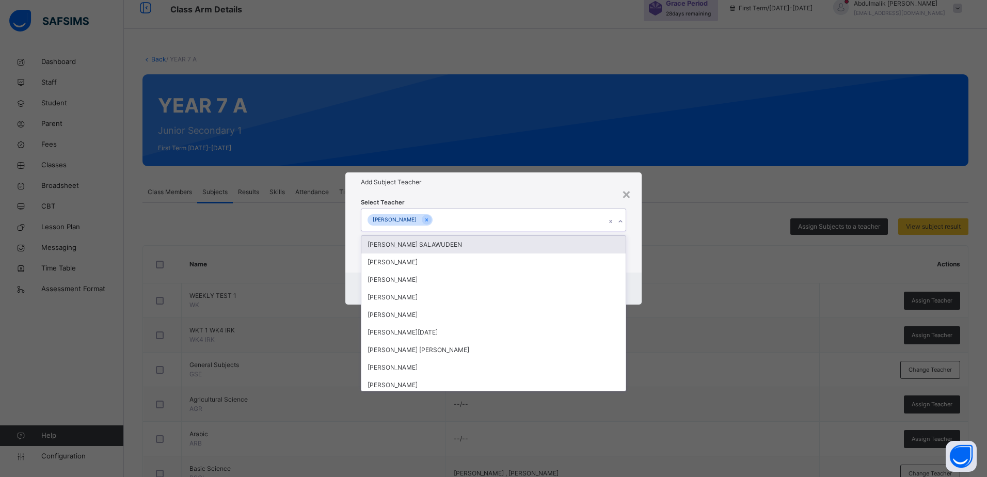
click at [522, 194] on div "Select Teacher option YASIR Muazu ALIYU, selected. option FARUK AFOLABI SALAWUD…" at bounding box center [493, 232] width 296 height 81
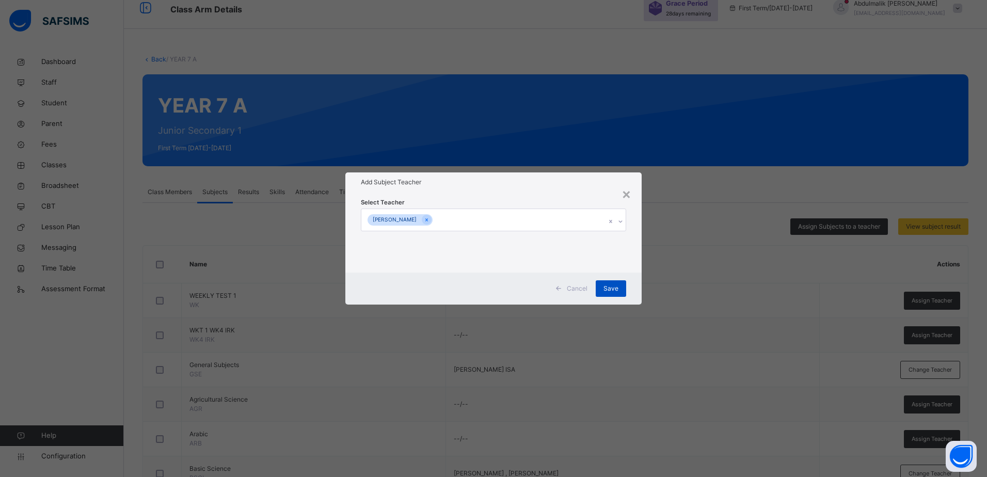
click at [608, 288] on span "Save" at bounding box center [610, 288] width 15 height 9
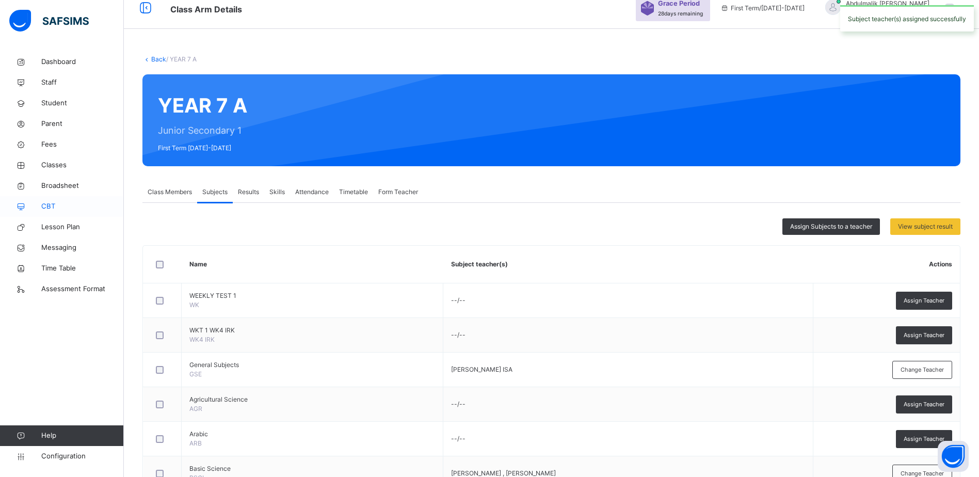
click at [49, 208] on span "CBT" at bounding box center [82, 206] width 83 height 10
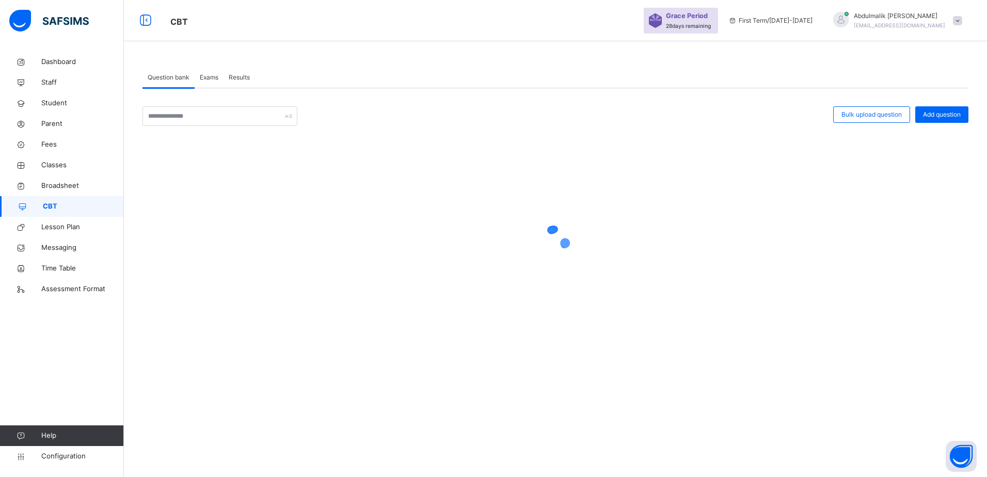
click at [208, 75] on span "Exams" at bounding box center [209, 77] width 19 height 9
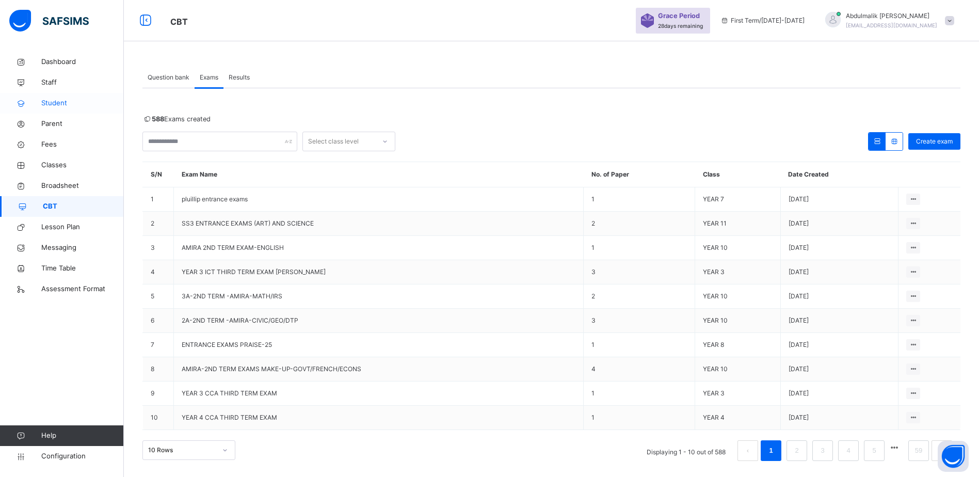
click at [57, 96] on link "Student" at bounding box center [62, 103] width 124 height 21
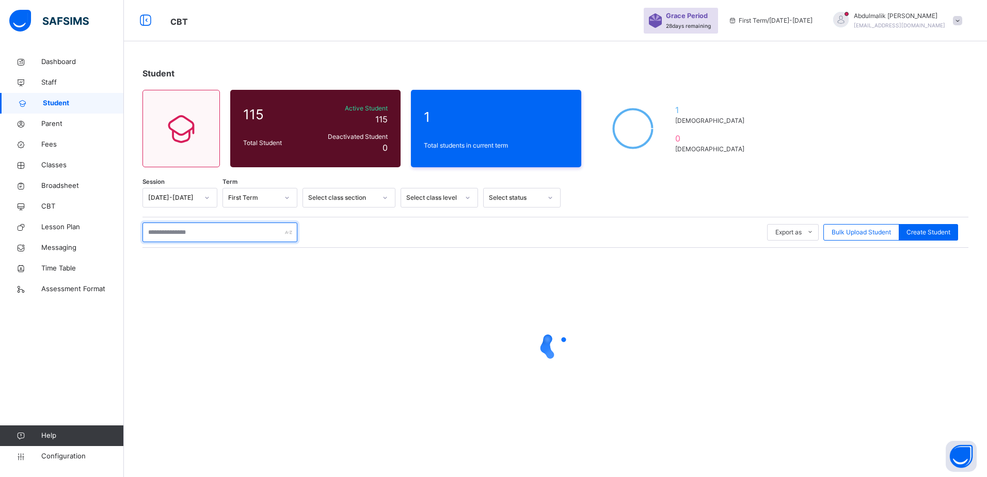
click at [227, 233] on input "text" at bounding box center [219, 232] width 155 height 20
type input "*"
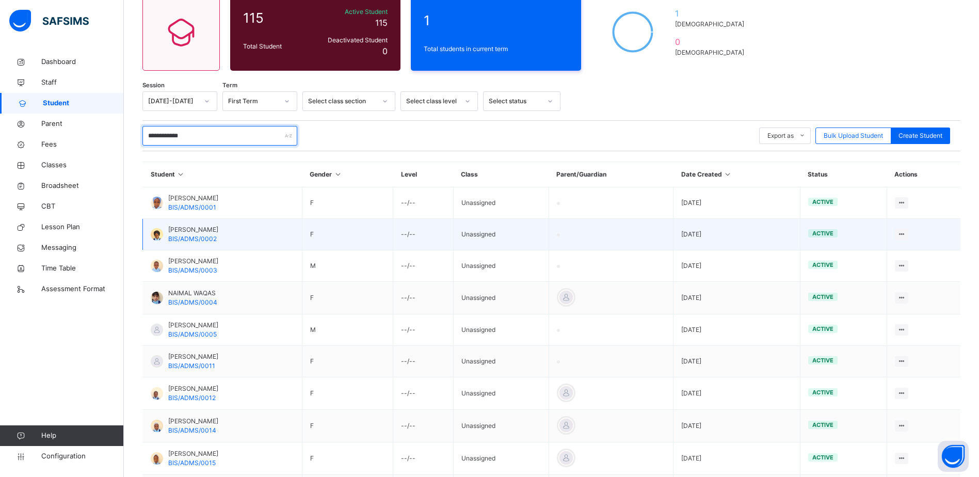
scroll to position [86, 0]
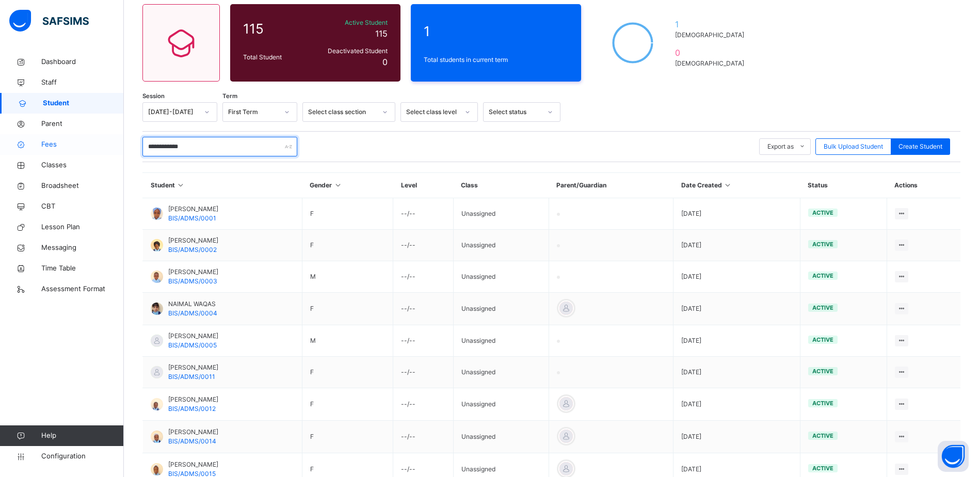
drag, startPoint x: 220, startPoint y: 147, endPoint x: 115, endPoint y: 149, distance: 104.8
click at [115, 149] on div "**********" at bounding box center [489, 247] width 979 height 666
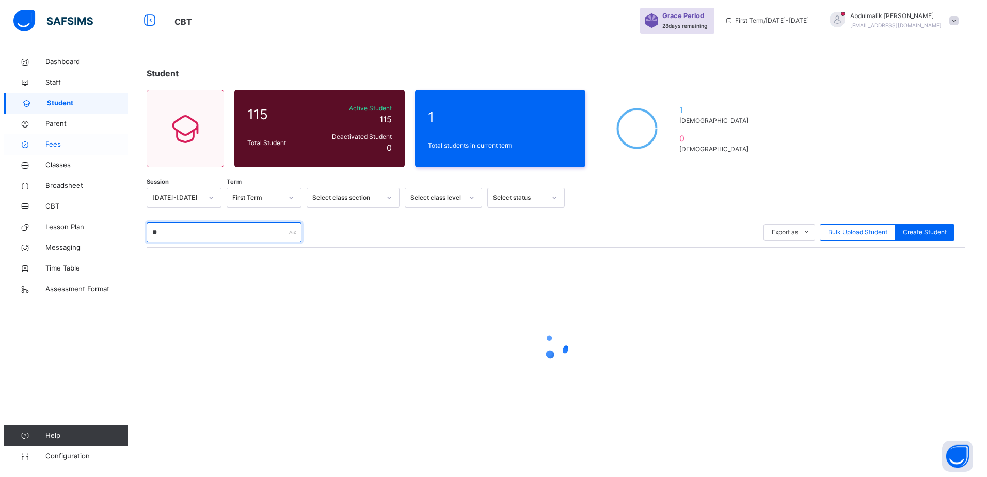
scroll to position [0, 0]
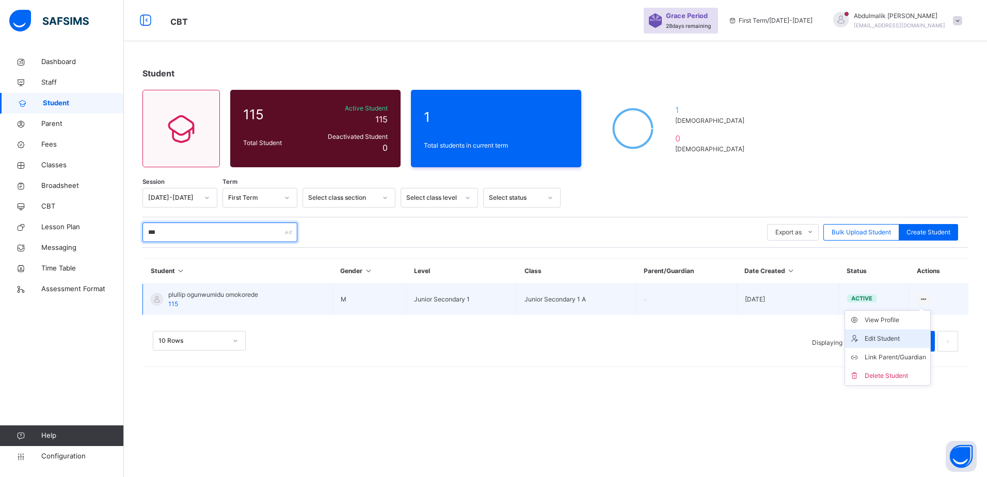
type input "***"
click at [894, 338] on div "Edit Student" at bounding box center [894, 338] width 61 height 10
select select "**"
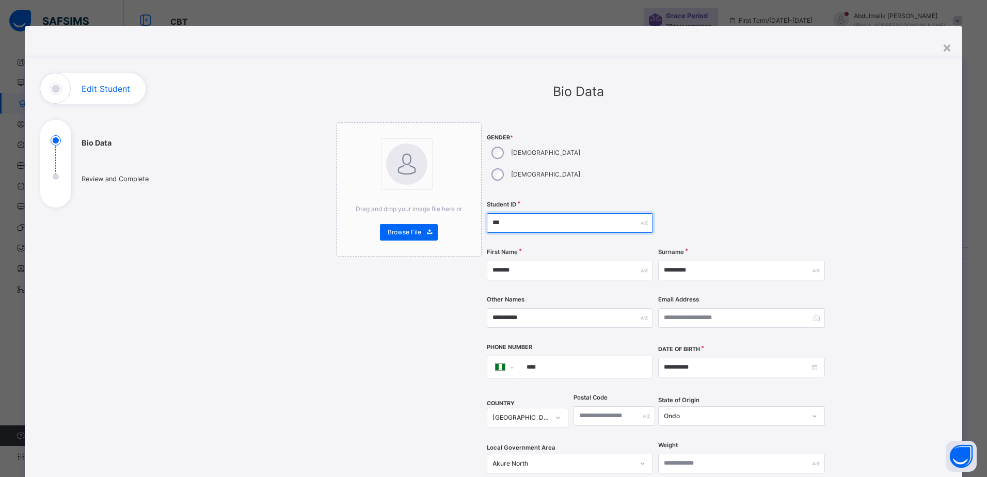
drag, startPoint x: 508, startPoint y: 201, endPoint x: 461, endPoint y: 208, distance: 47.0
click at [461, 208] on div "**********" at bounding box center [578, 419] width 485 height 594
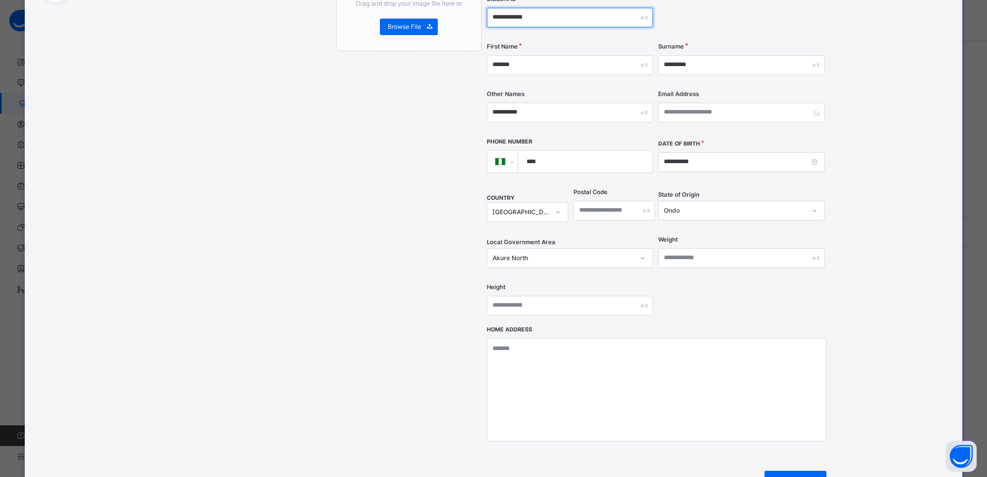
scroll to position [206, 0]
type input "**********"
click at [801, 470] on span at bounding box center [813, 482] width 25 height 25
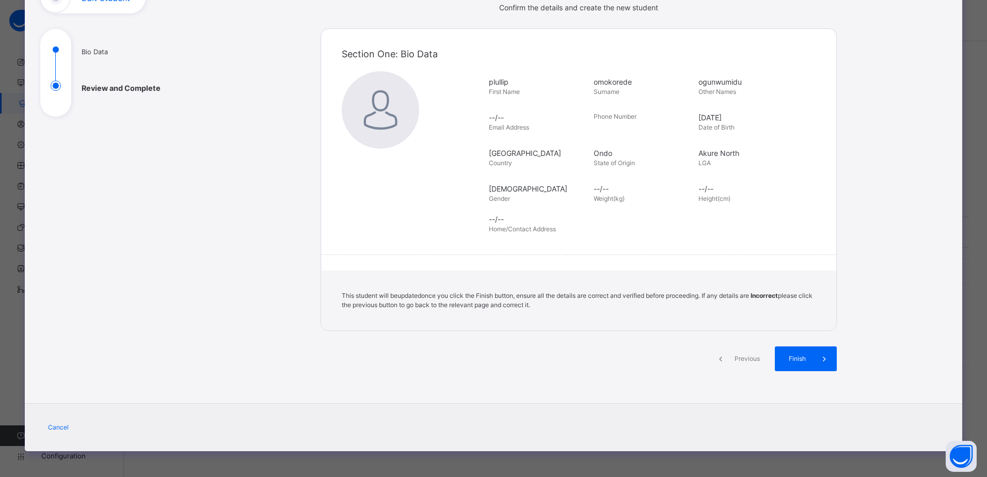
scroll to position [91, 0]
click at [798, 359] on span "Finish" at bounding box center [796, 358] width 29 height 9
